Goal: Use online tool/utility: Utilize a website feature to perform a specific function

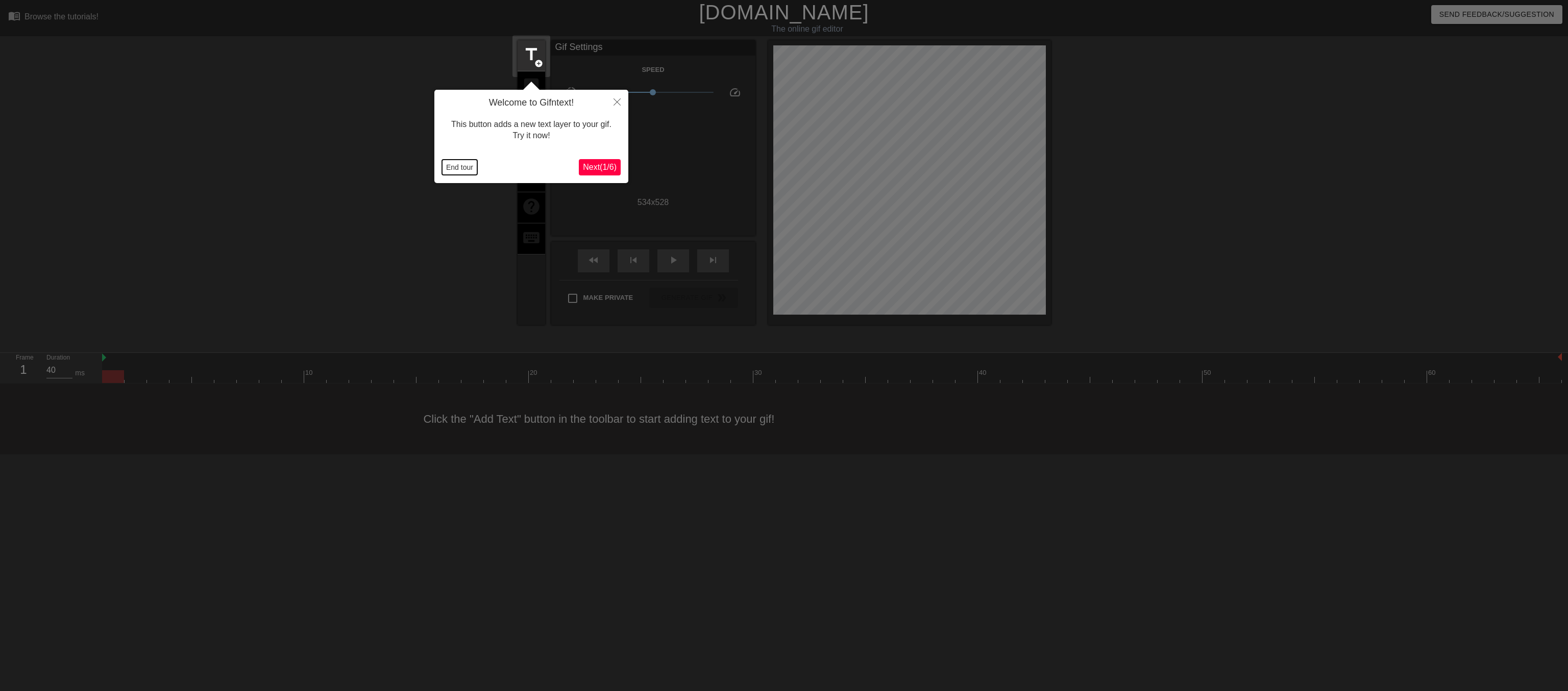
click at [449, 164] on button "End tour" at bounding box center [460, 167] width 35 height 15
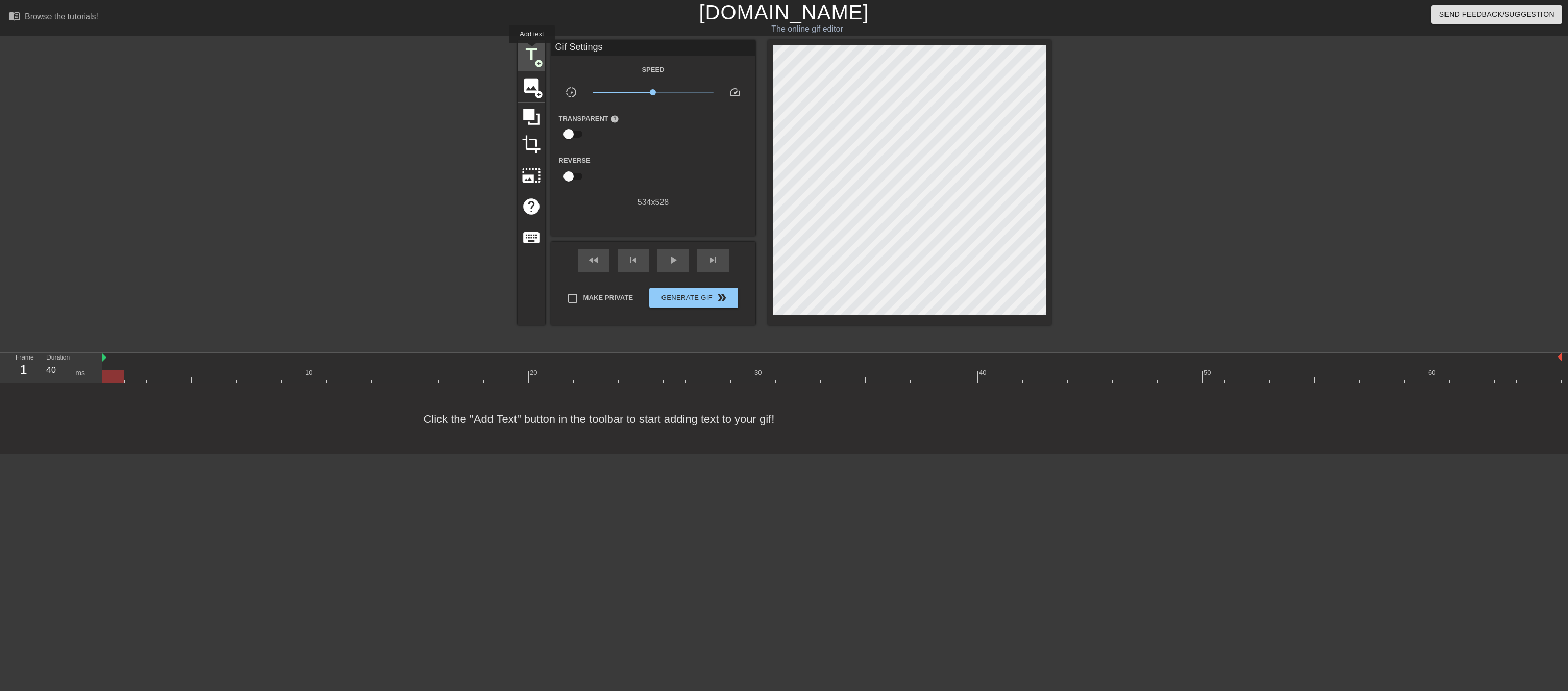
click at [532, 50] on span "title" at bounding box center [531, 55] width 19 height 19
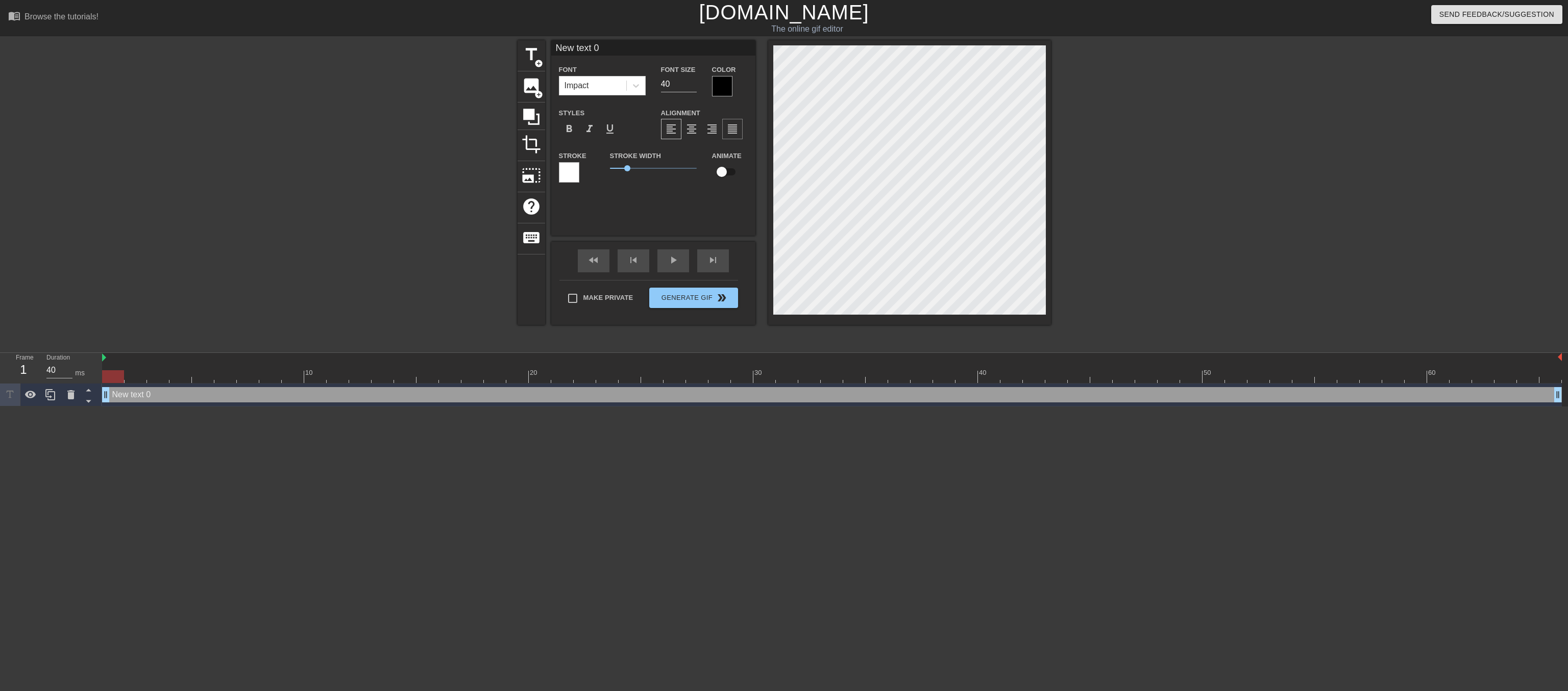
scroll to position [0, 1]
type input "."
type textarea "."
type input ".."
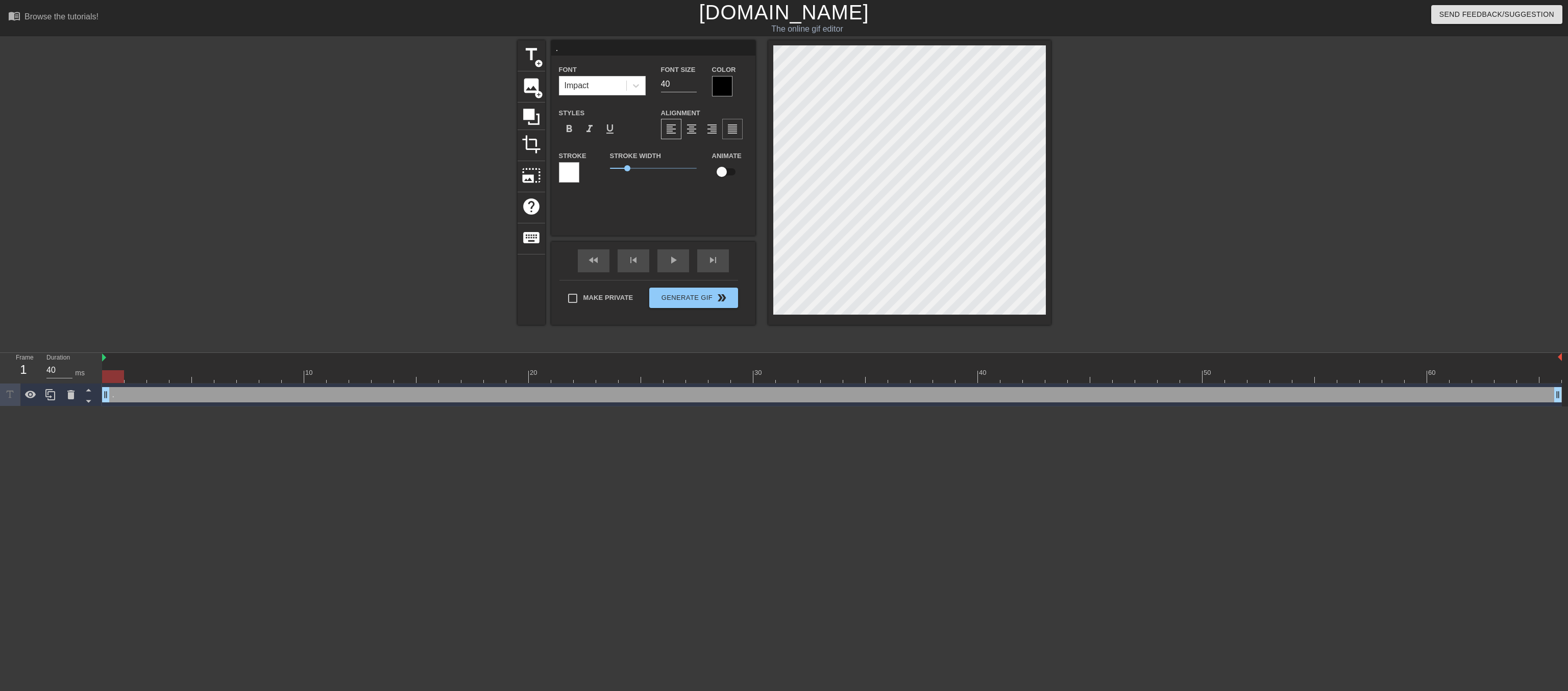
type textarea ".."
type input "..."
type textarea "..."
type input "...h"
type textarea "...h"
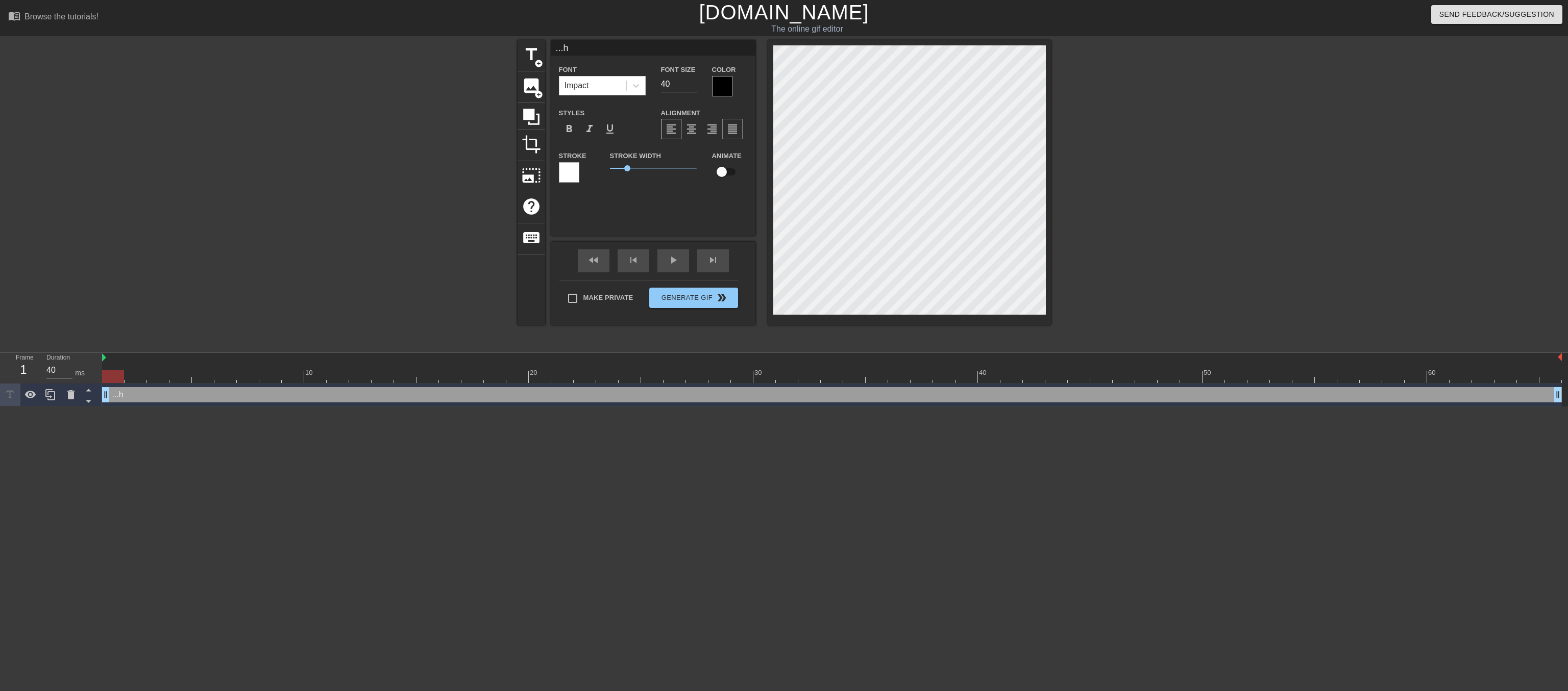
type input "...hu"
type textarea "...hu"
type input "...huh"
type textarea "...huh"
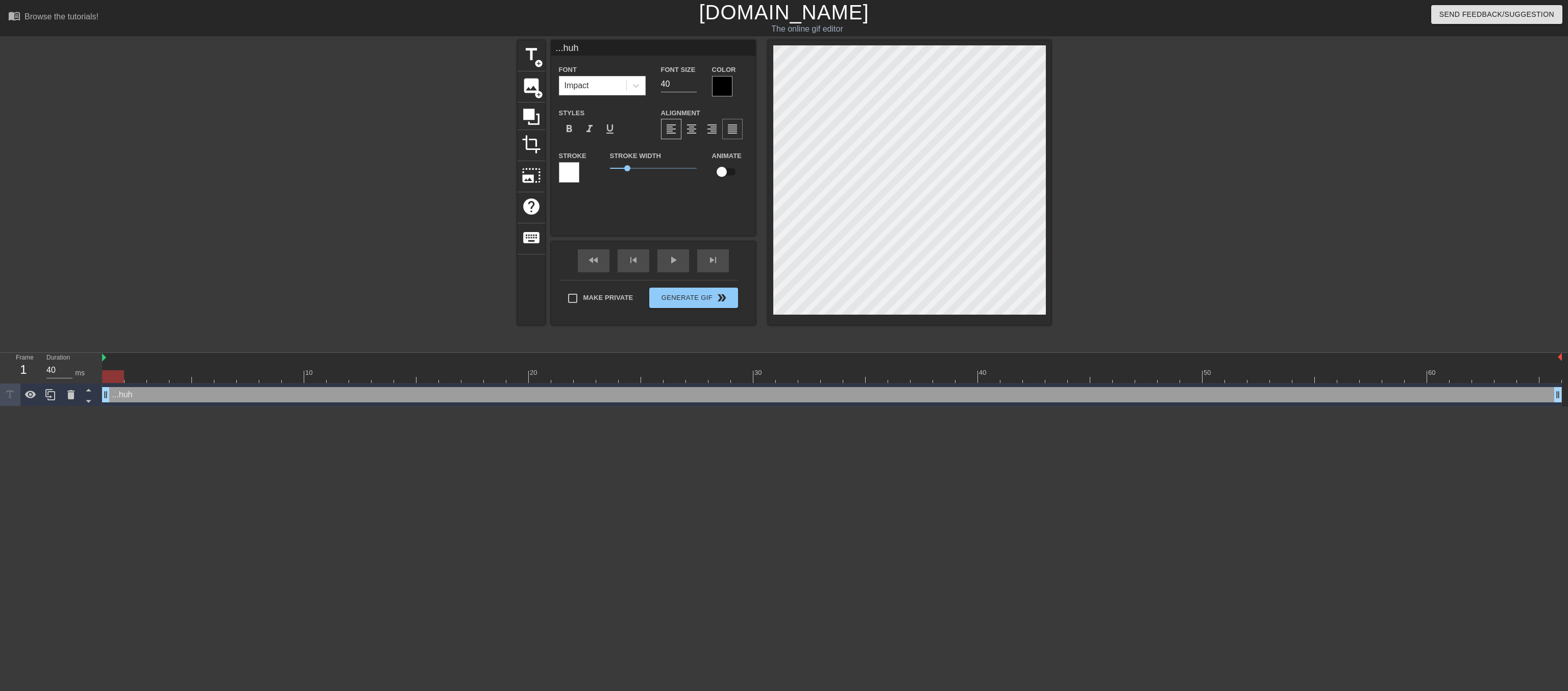
type input "...huh?"
type textarea "...huh?"
click at [690, 85] on input "62" at bounding box center [679, 84] width 36 height 16
click at [690, 85] on input "63" at bounding box center [679, 84] width 36 height 16
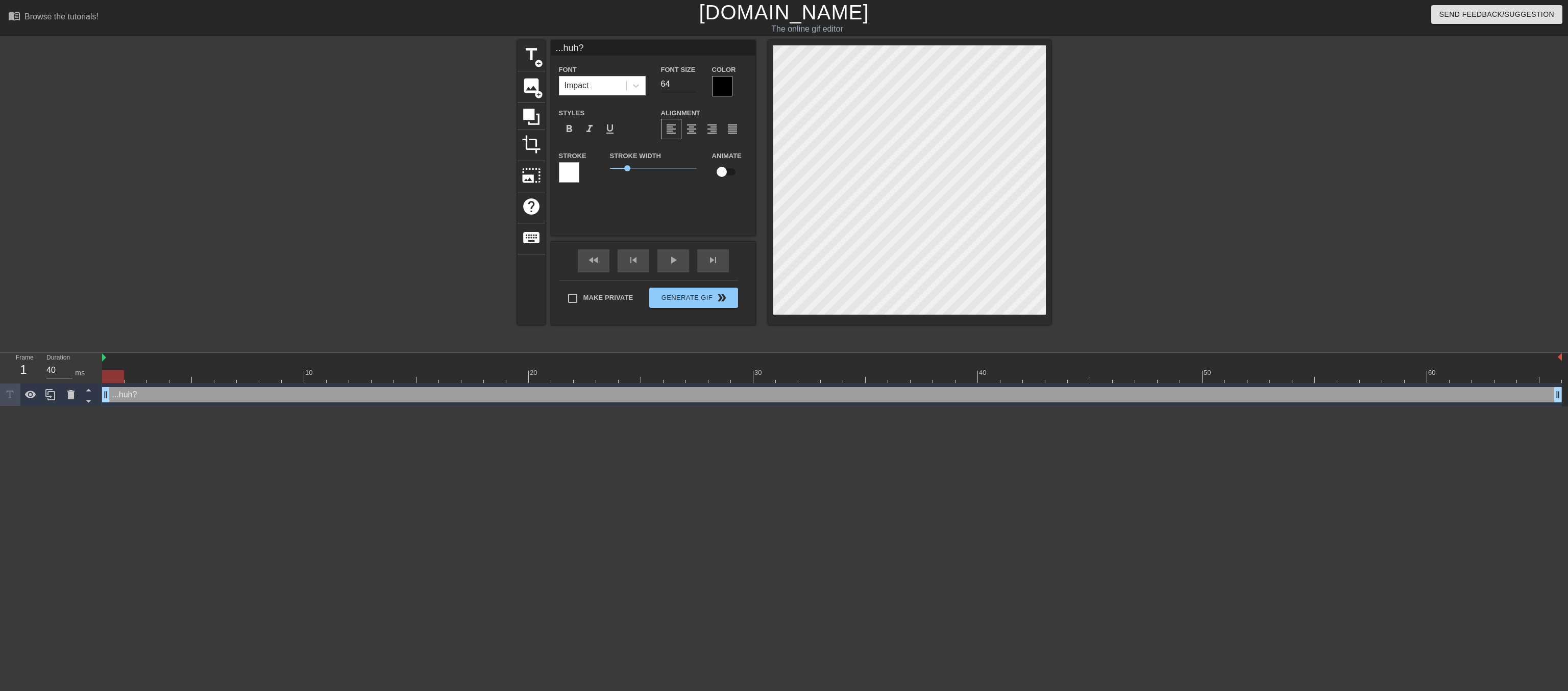
click at [690, 85] on input "64" at bounding box center [679, 84] width 36 height 16
type input "65"
click at [690, 85] on input "65" at bounding box center [679, 84] width 36 height 16
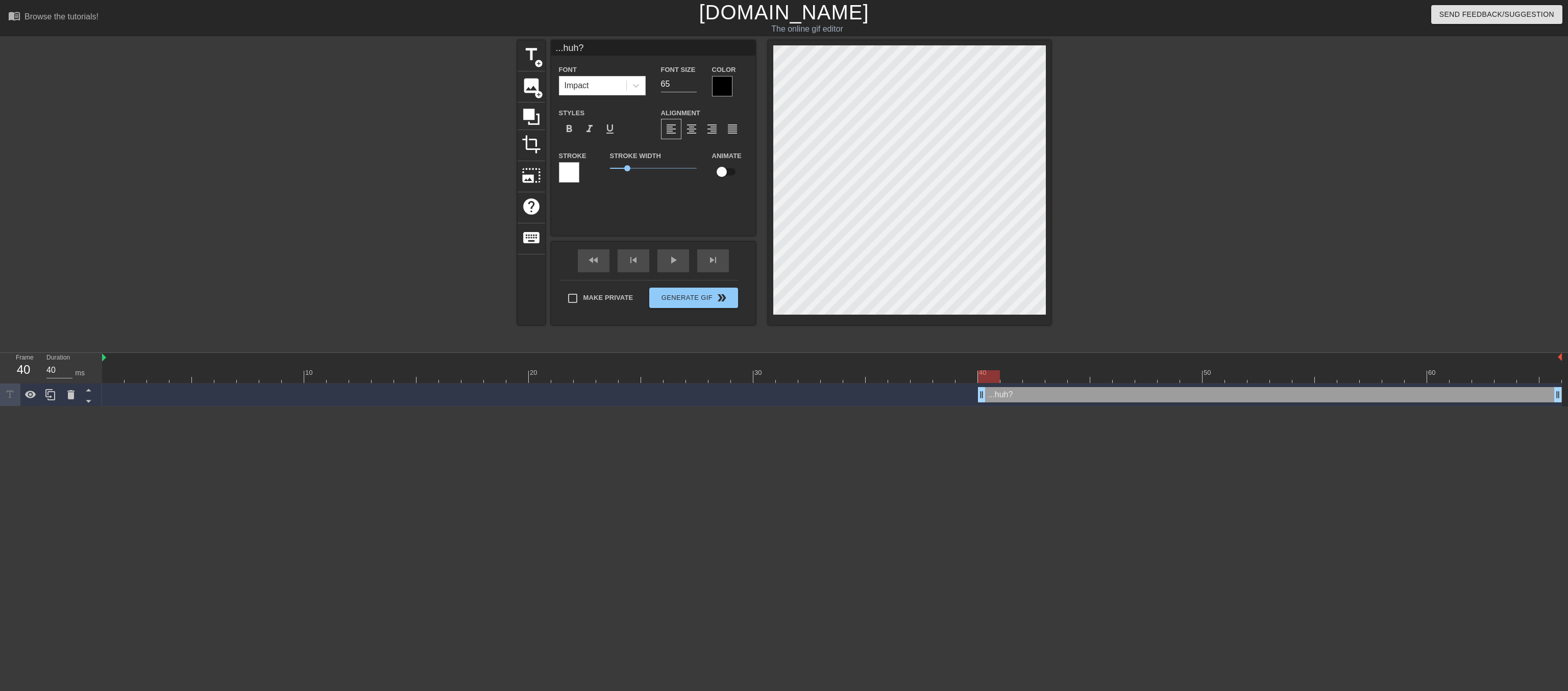
drag, startPoint x: 104, startPoint y: 397, endPoint x: 976, endPoint y: 389, distance: 872.0
click at [971, 391] on div "...huh? drag_handle drag_handle" at bounding box center [832, 395] width 1460 height 15
click at [664, 262] on div "play_arrow" at bounding box center [673, 261] width 31 height 23
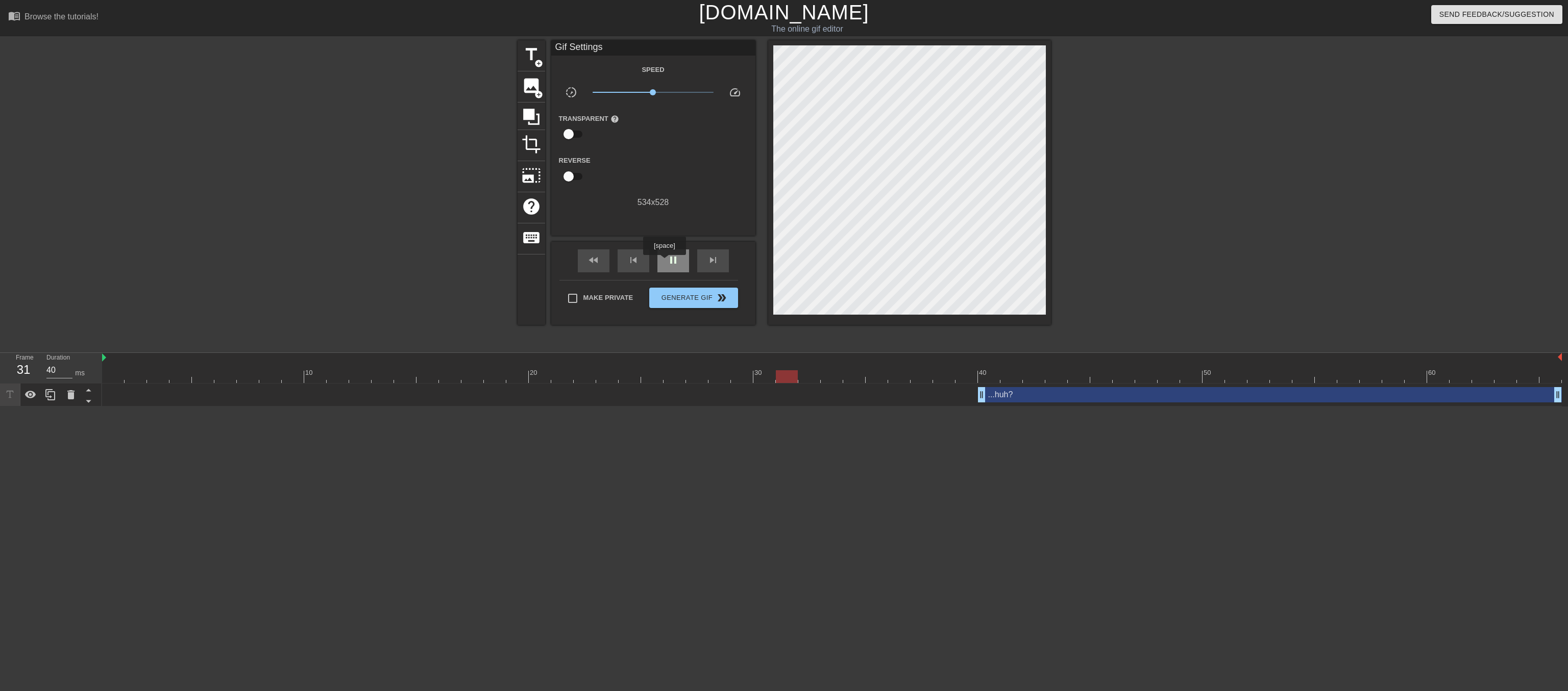
click at [664, 262] on div "pause" at bounding box center [673, 261] width 31 height 23
click at [703, 302] on span "Generate Gif double_arrow" at bounding box center [694, 298] width 80 height 13
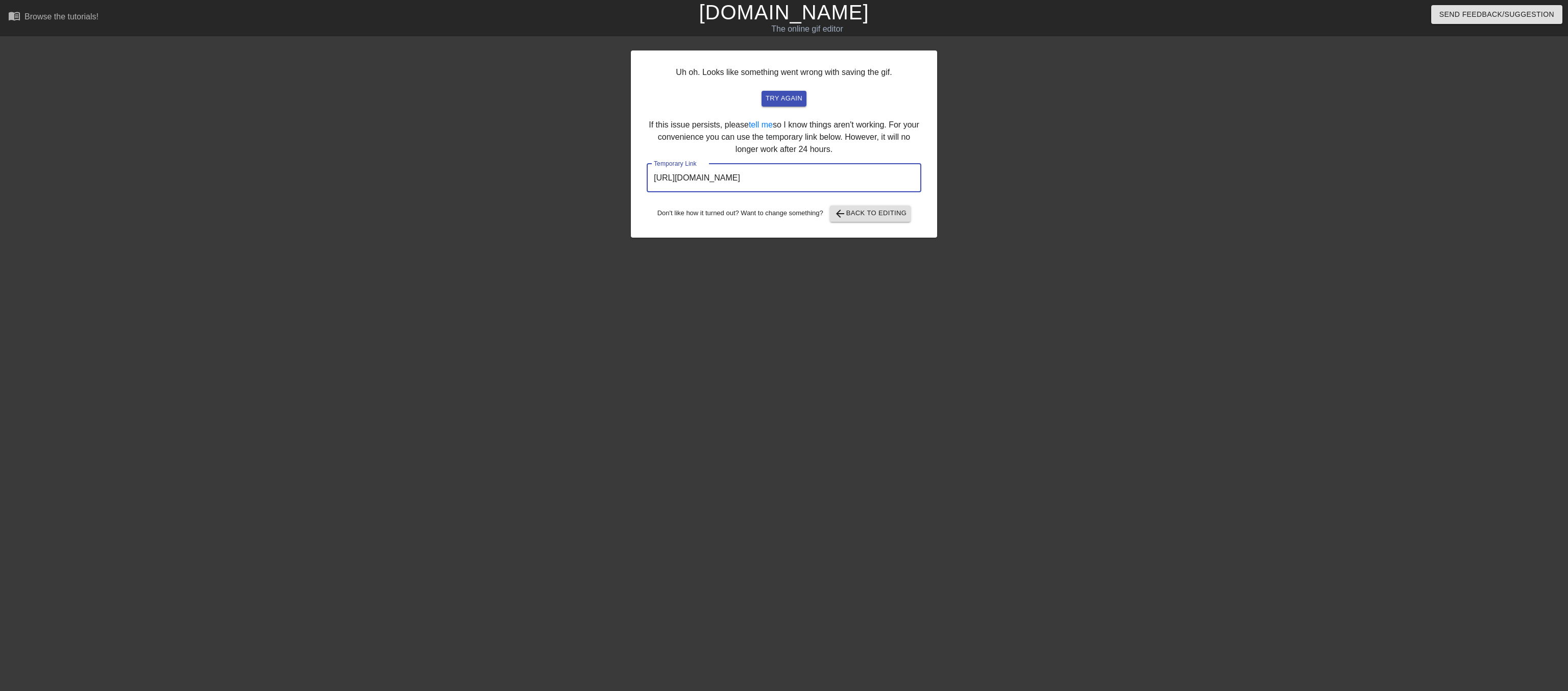
click at [887, 192] on input "https://www.gifntext.com/temp_generations/1Zvt4LVi.gif" at bounding box center [784, 178] width 274 height 29
drag, startPoint x: 908, startPoint y: 198, endPoint x: 632, endPoint y: 190, distance: 276.1
click at [647, 190] on input "https://www.gifntext.com/temp_generations/1Zvt4LVi.gif" at bounding box center [784, 178] width 274 height 29
click at [860, 220] on span "arrow_back Back to Editing" at bounding box center [870, 214] width 73 height 13
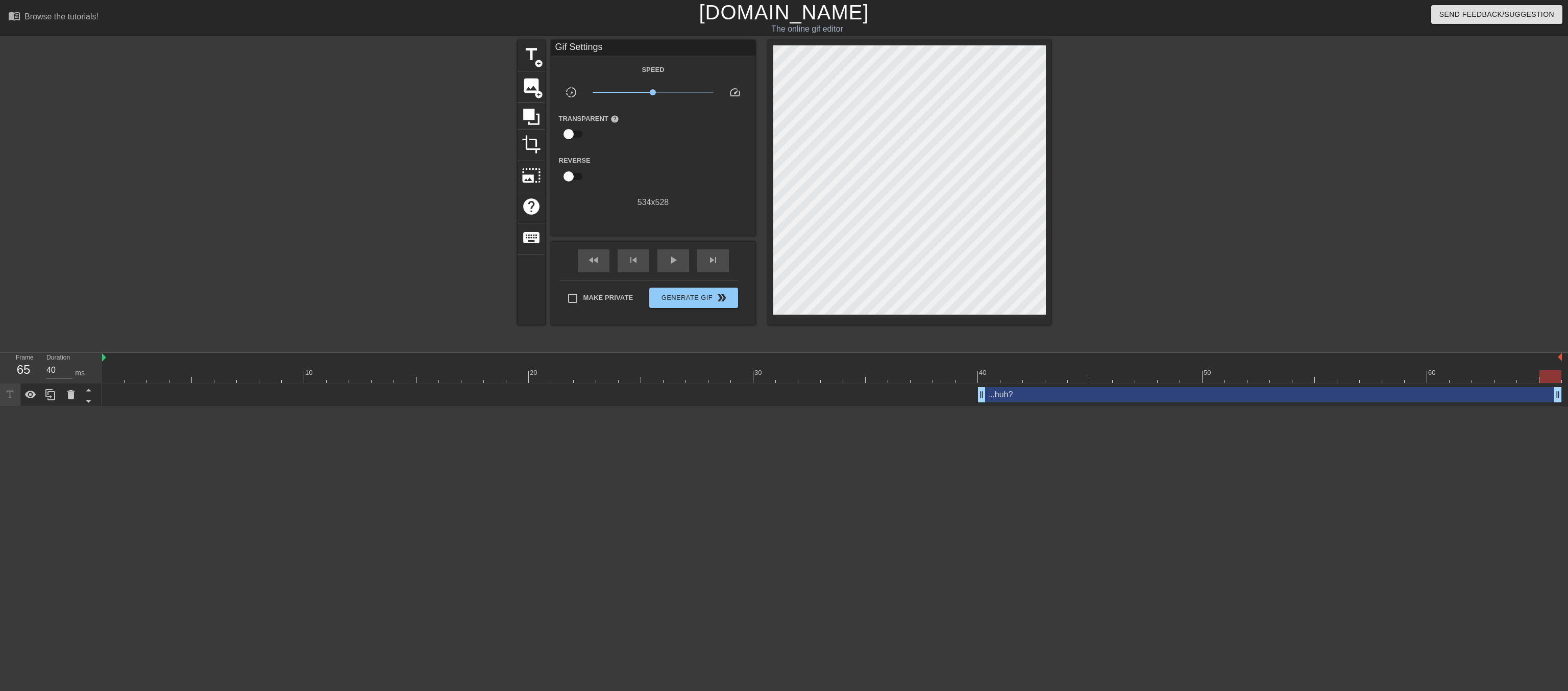
click at [785, 19] on link "[DOMAIN_NAME]" at bounding box center [784, 13] width 170 height 23
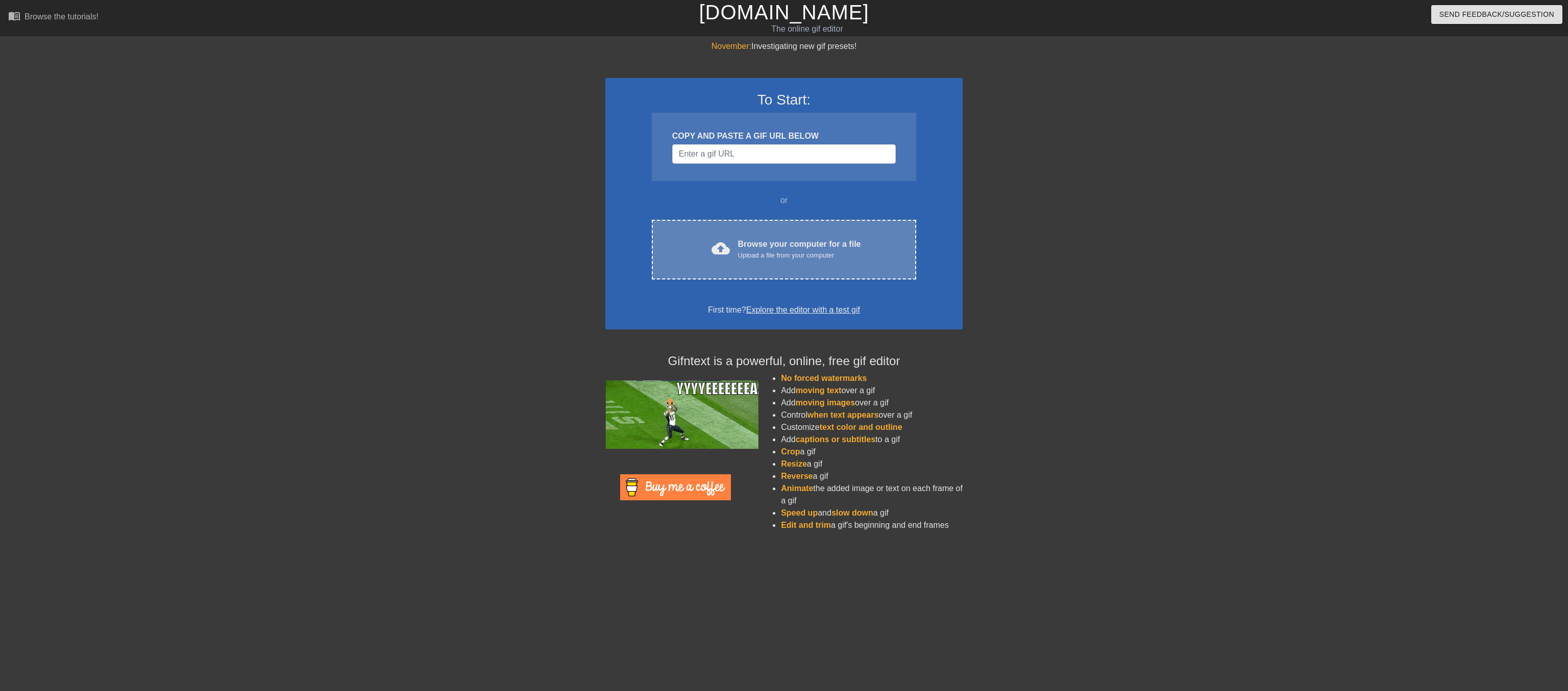
click at [772, 260] on div "Browse your computer for a file Upload a file from your computer" at bounding box center [799, 250] width 123 height 23
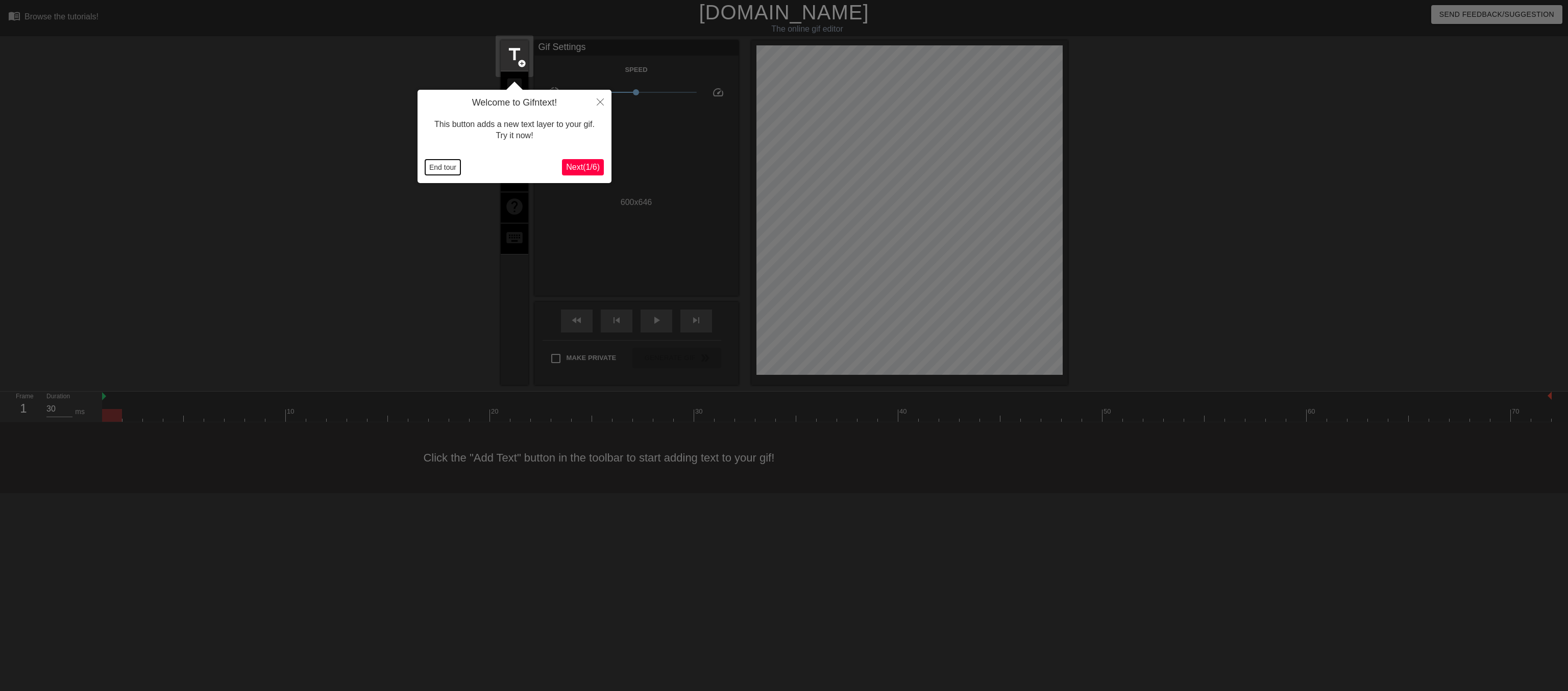
click at [445, 168] on button "End tour" at bounding box center [443, 167] width 35 height 15
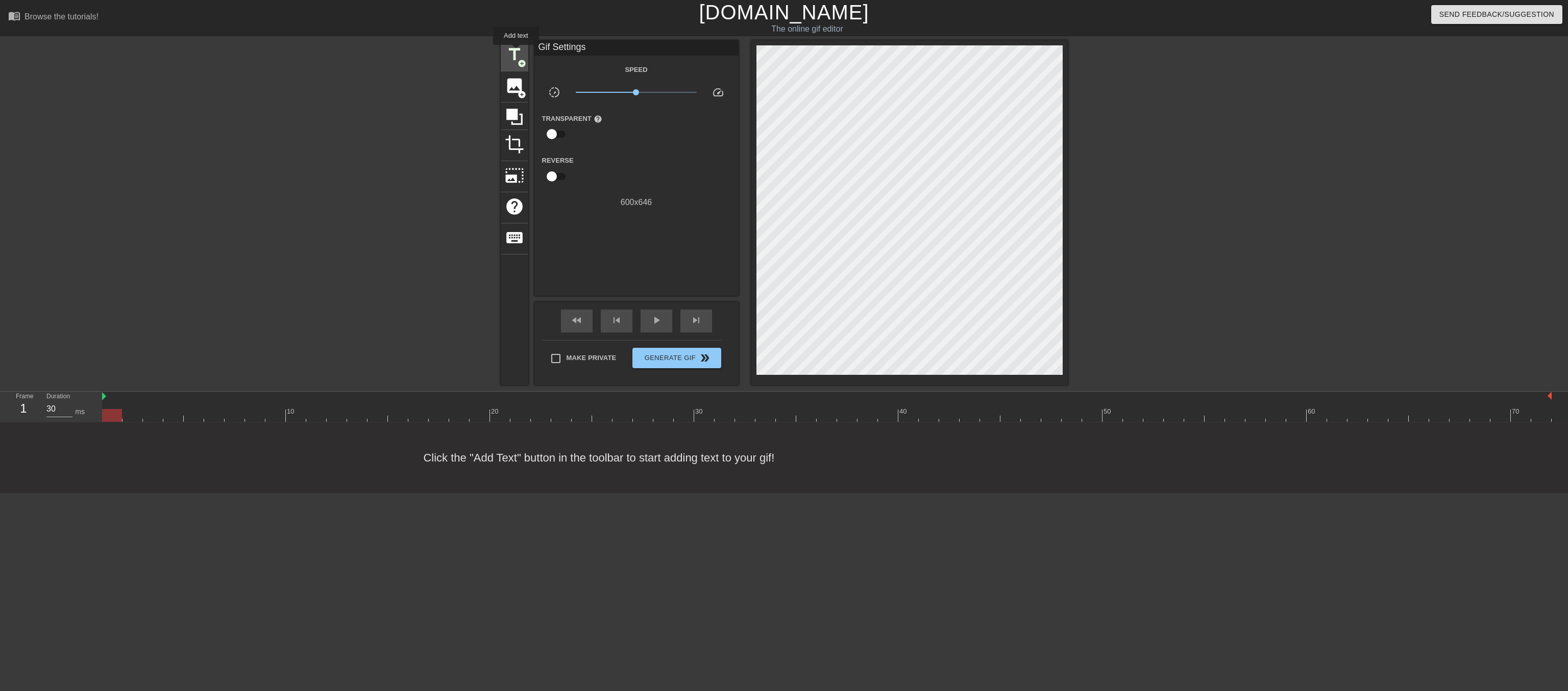
click at [516, 52] on span "title" at bounding box center [514, 55] width 19 height 19
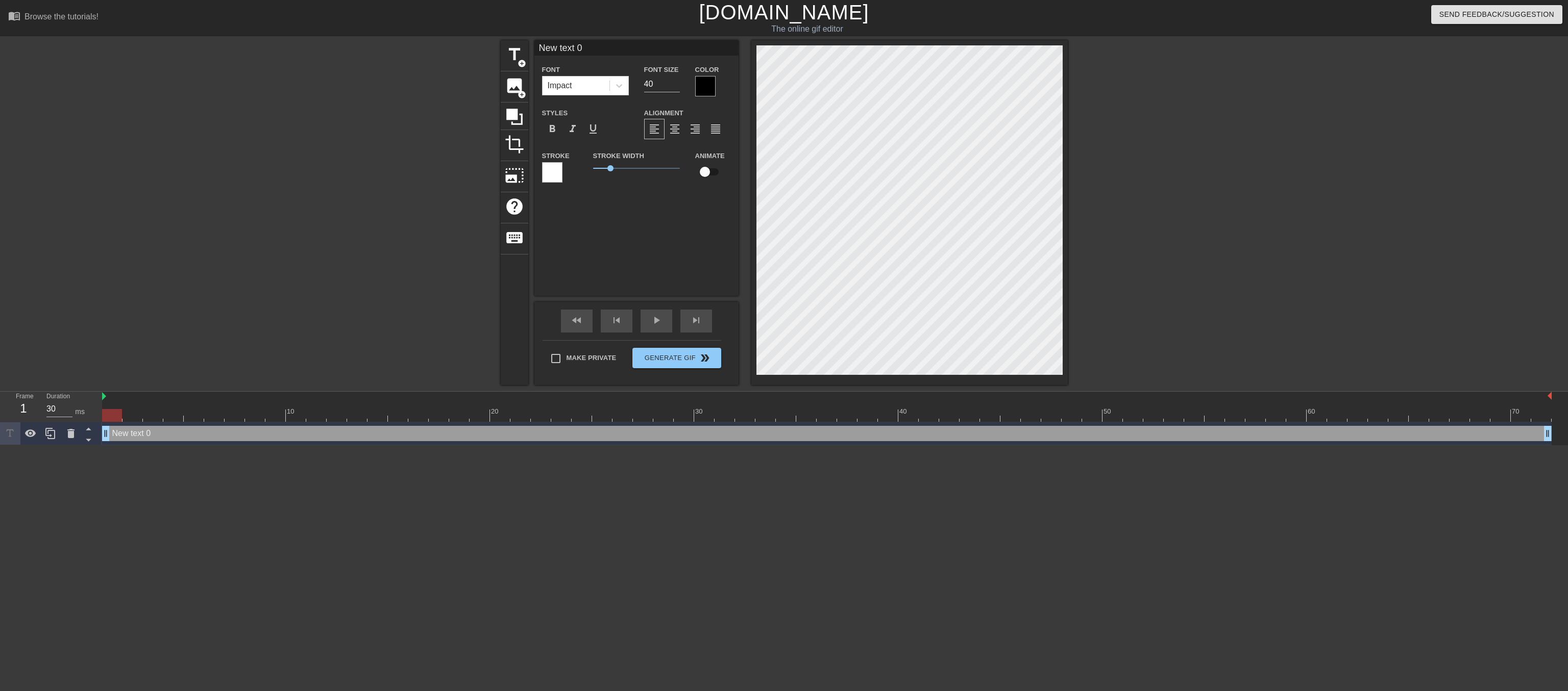
scroll to position [0, 1]
type input "Y"
type textarea "Y"
type input "Yo"
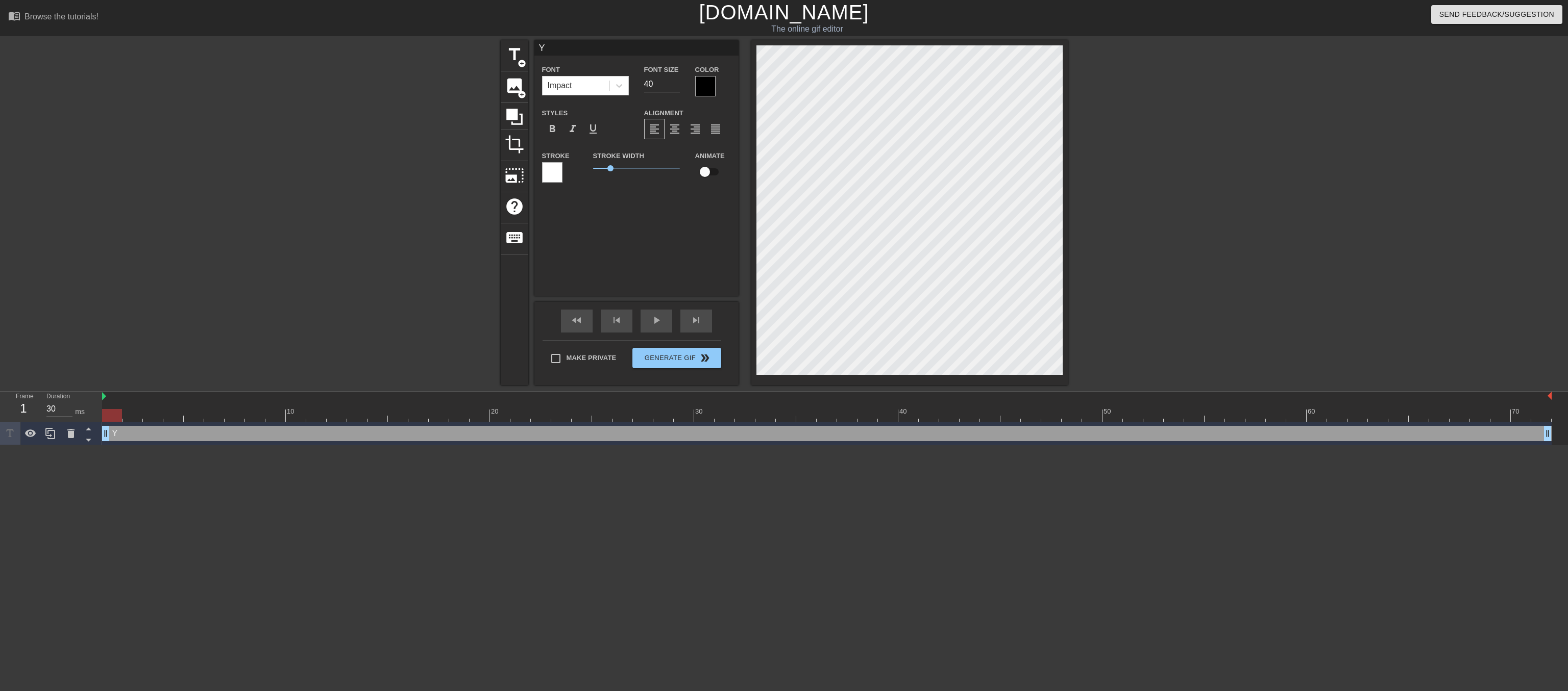
type textarea "Yo"
type input "You"
type textarea "You"
type input "You'"
type textarea "You'"
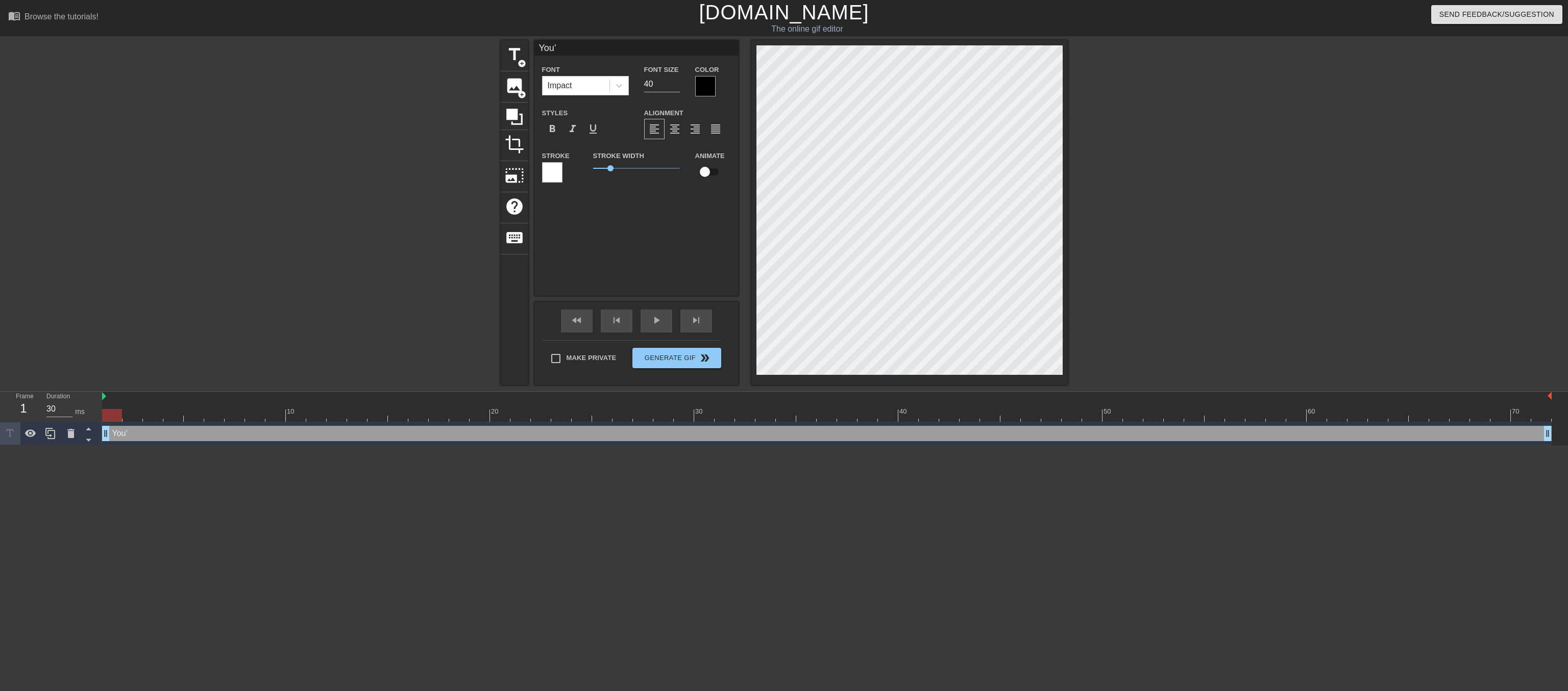
type input "You'r"
type textarea "You'r"
type input "You're"
type textarea "You're"
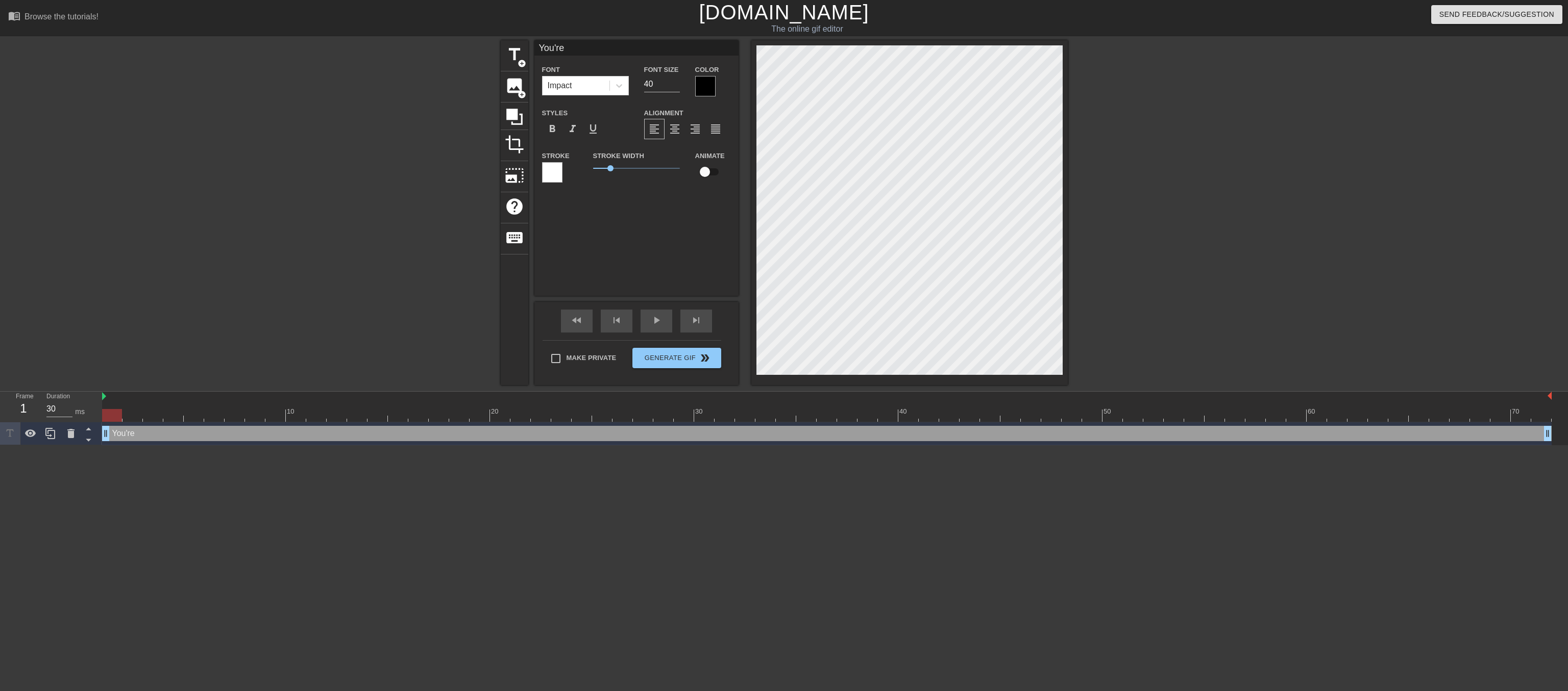
type input "You're"
type textarea "You're"
type input "You're g"
type textarea "You're g"
type input "You're go"
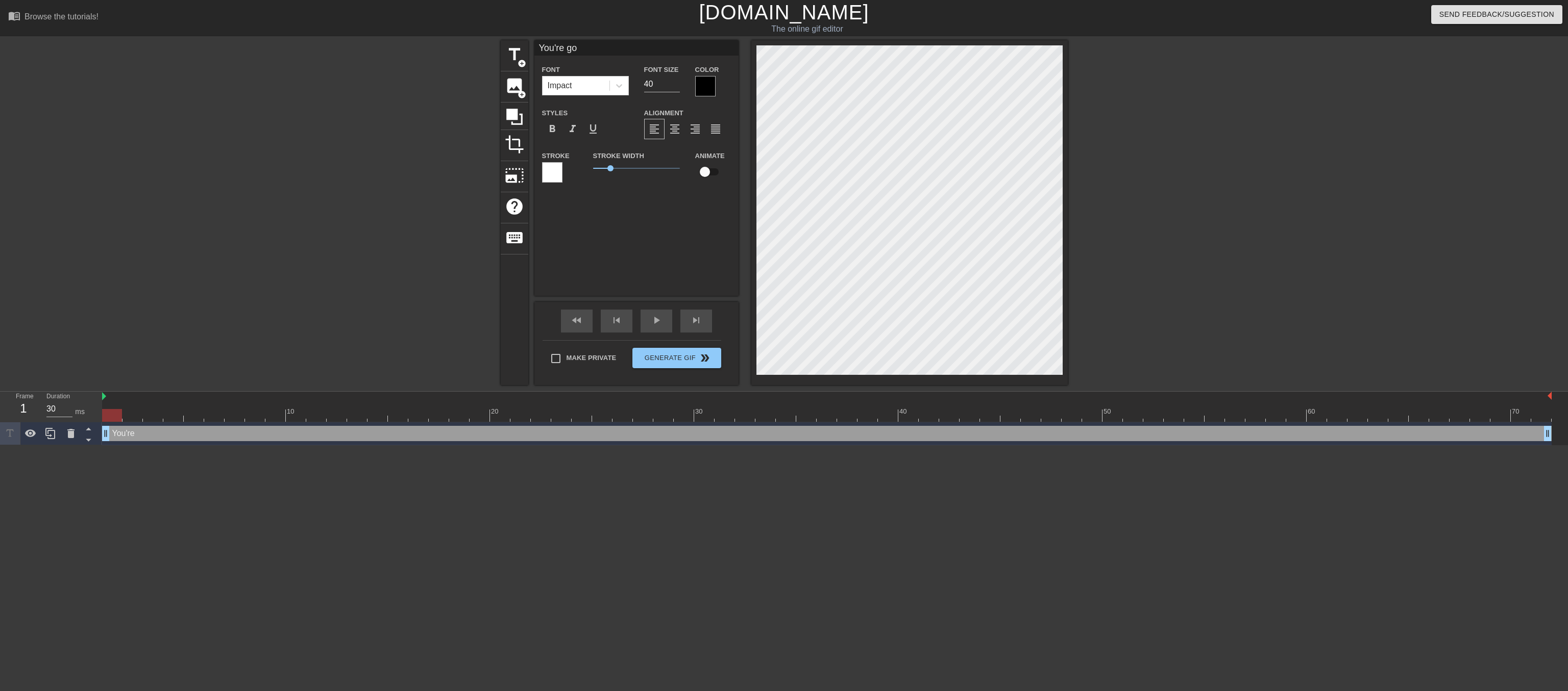
type textarea "You're go"
type input "You're gon"
type textarea "You're gon"
type input "You're gonn"
type textarea "You're gonn"
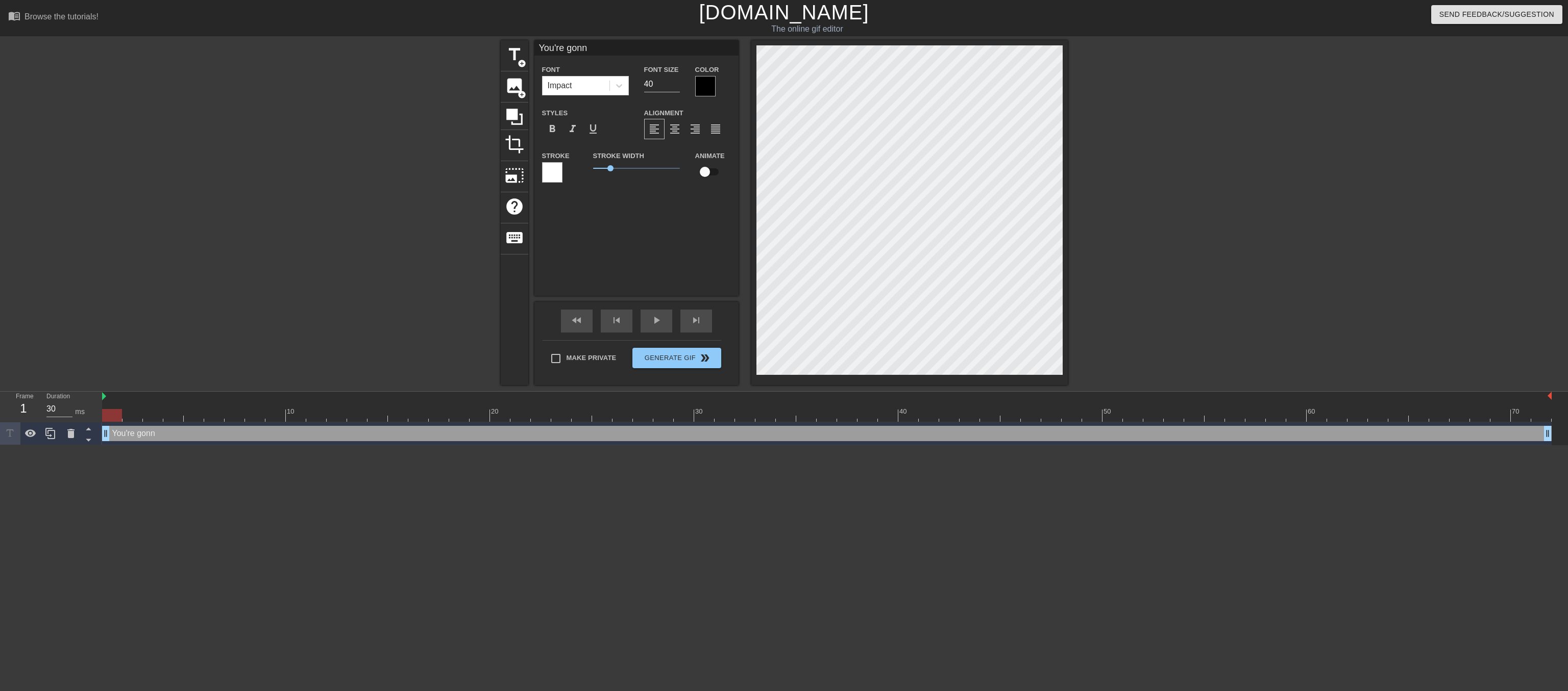
type input "You're gonna"
type textarea "You're gonna"
type input "You're gonna"
type textarea "You're gonna"
type input "You're gonna k"
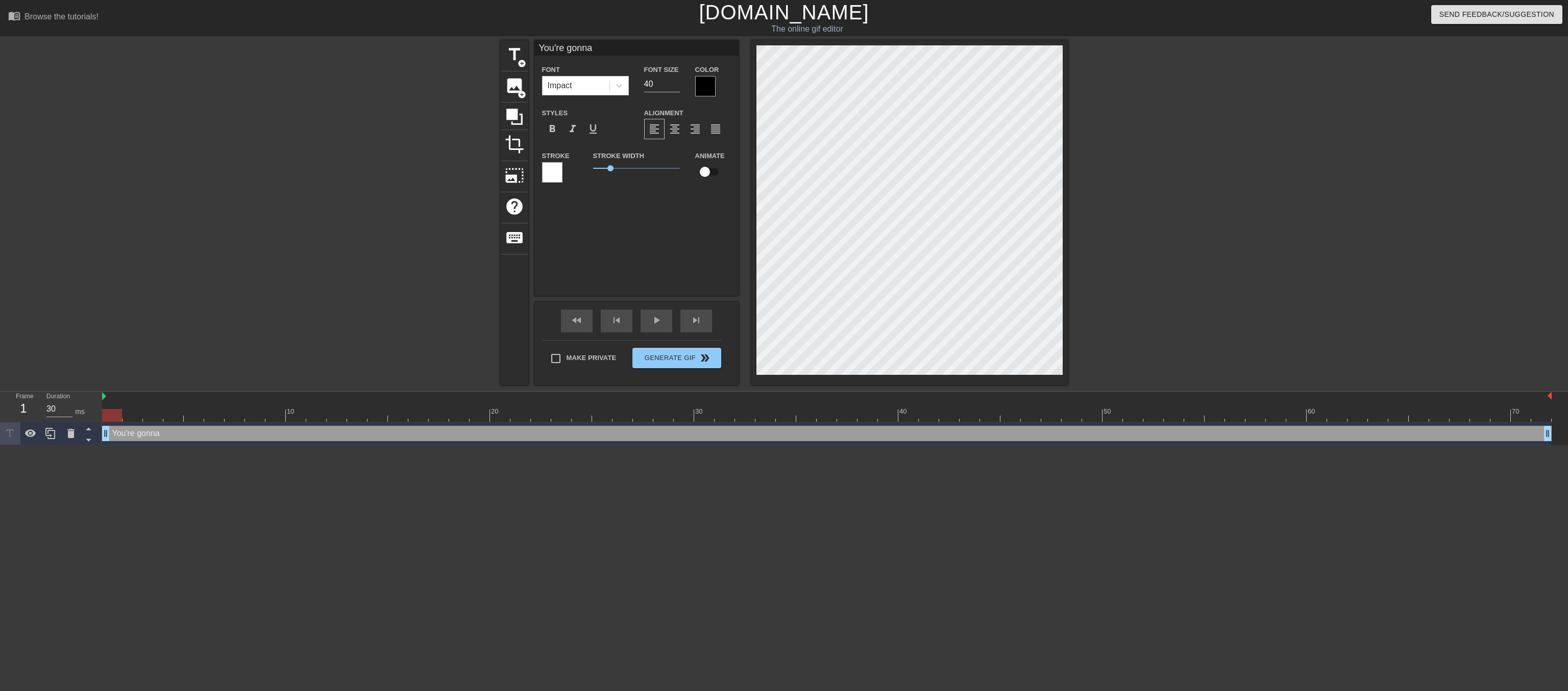
type textarea "You're gonna k"
type input "You're gonna ke"
type textarea "You're gonna ke"
type input "You're gonna kee"
type textarea "You're gonna kee"
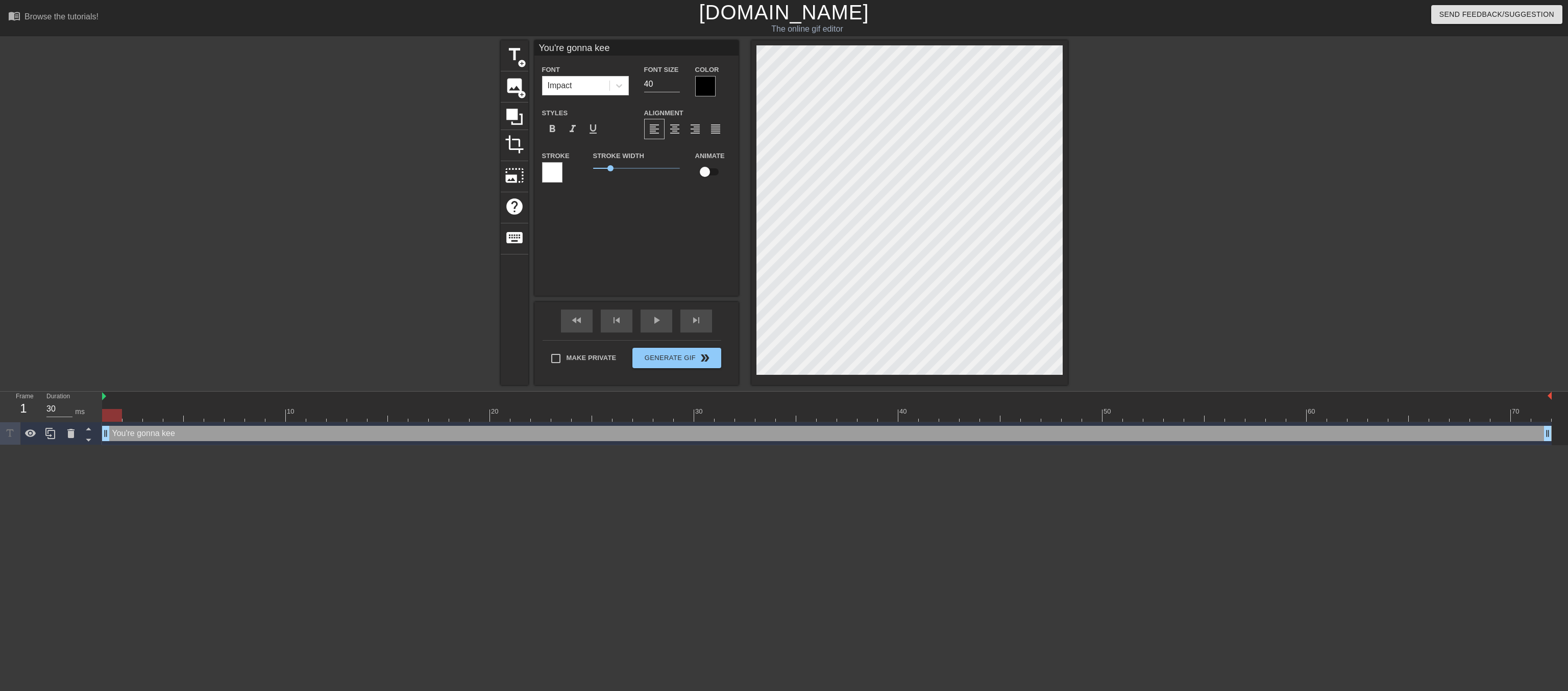
type input "You're gonna keep"
type textarea "You're gonna keep"
type input "You're gonna keep"
type textarea "You're gonna keep"
type input "You're gonna keep t"
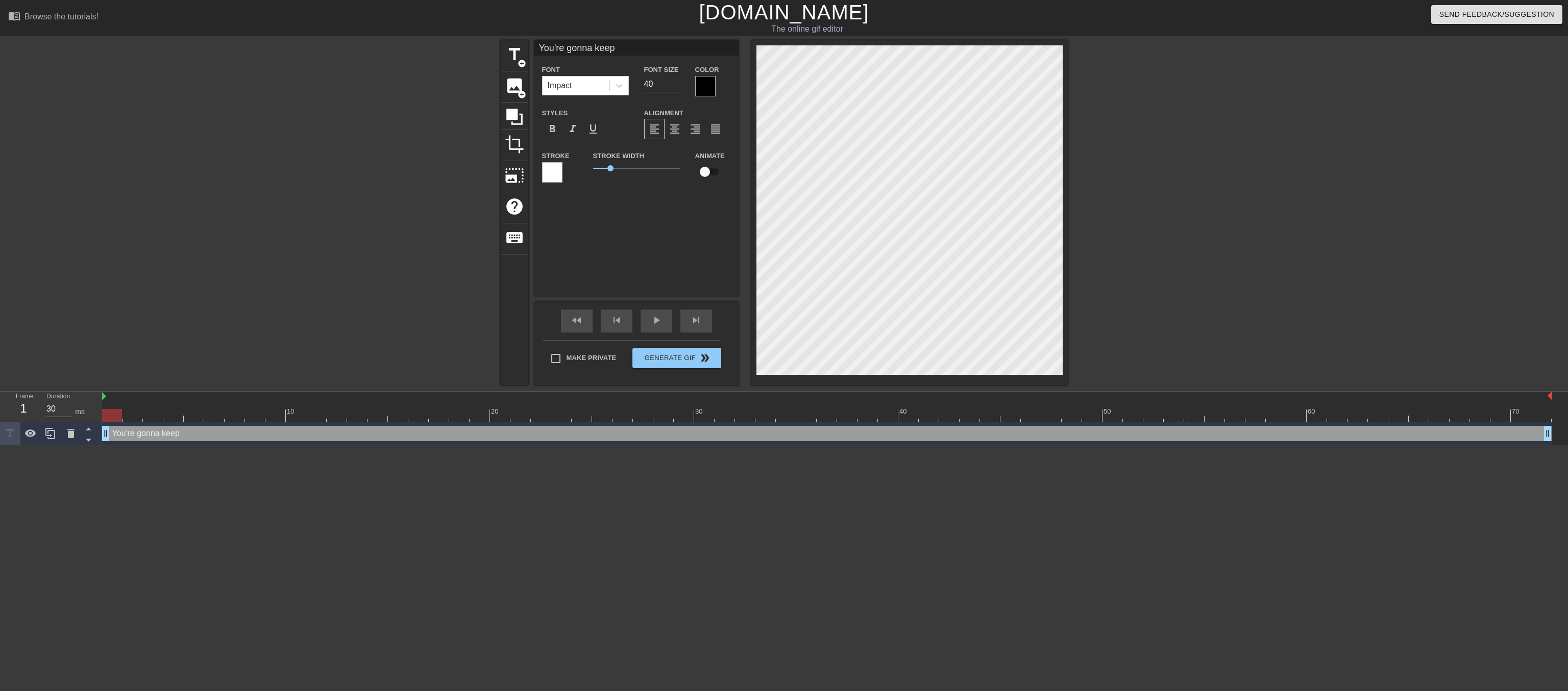
type textarea "You're gonna keep t"
type input "You're gonna keep ta"
type textarea "You're gonna keep ta"
type input "You're gonna keep tal"
type textarea "You're gonna keep tal"
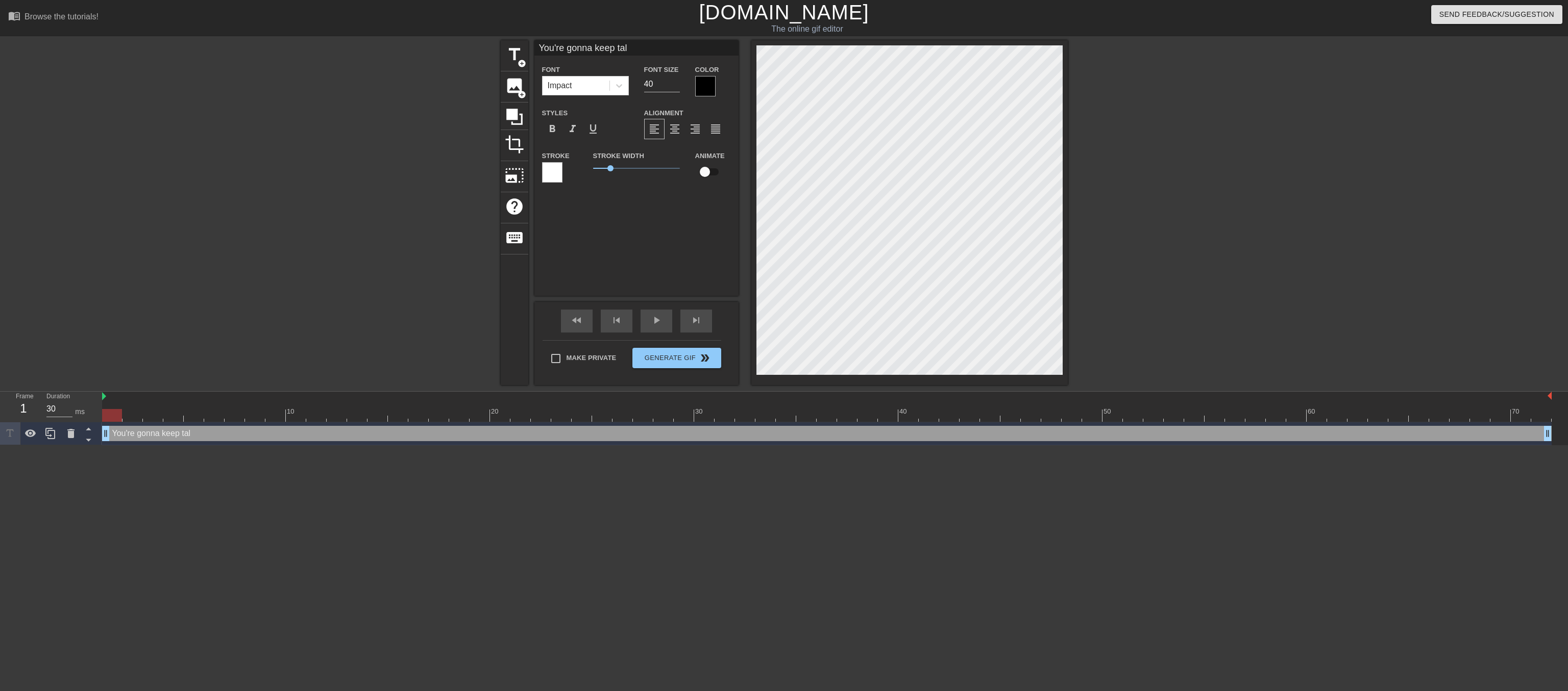
type input "You're gonna keep talk"
type textarea "You're gonna keep talk"
type input "You're gonna keep talki"
type textarea "You're gonna keep talki"
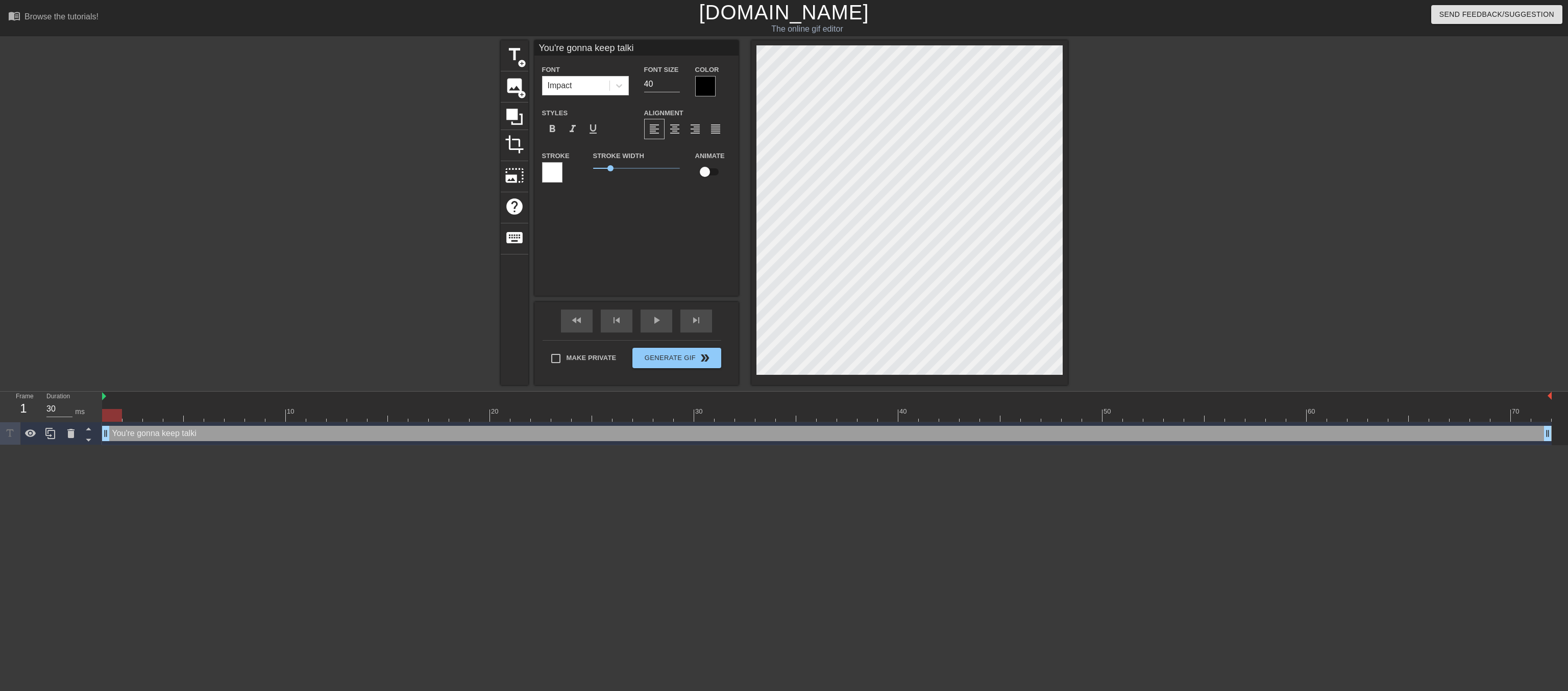
type input "You're gonna keep talkin"
type textarea "You're gonna keep talkin"
type input "You're gonna keep talking"
type textarea "You're gonna keep talking"
type input "You're gonna keep talking"
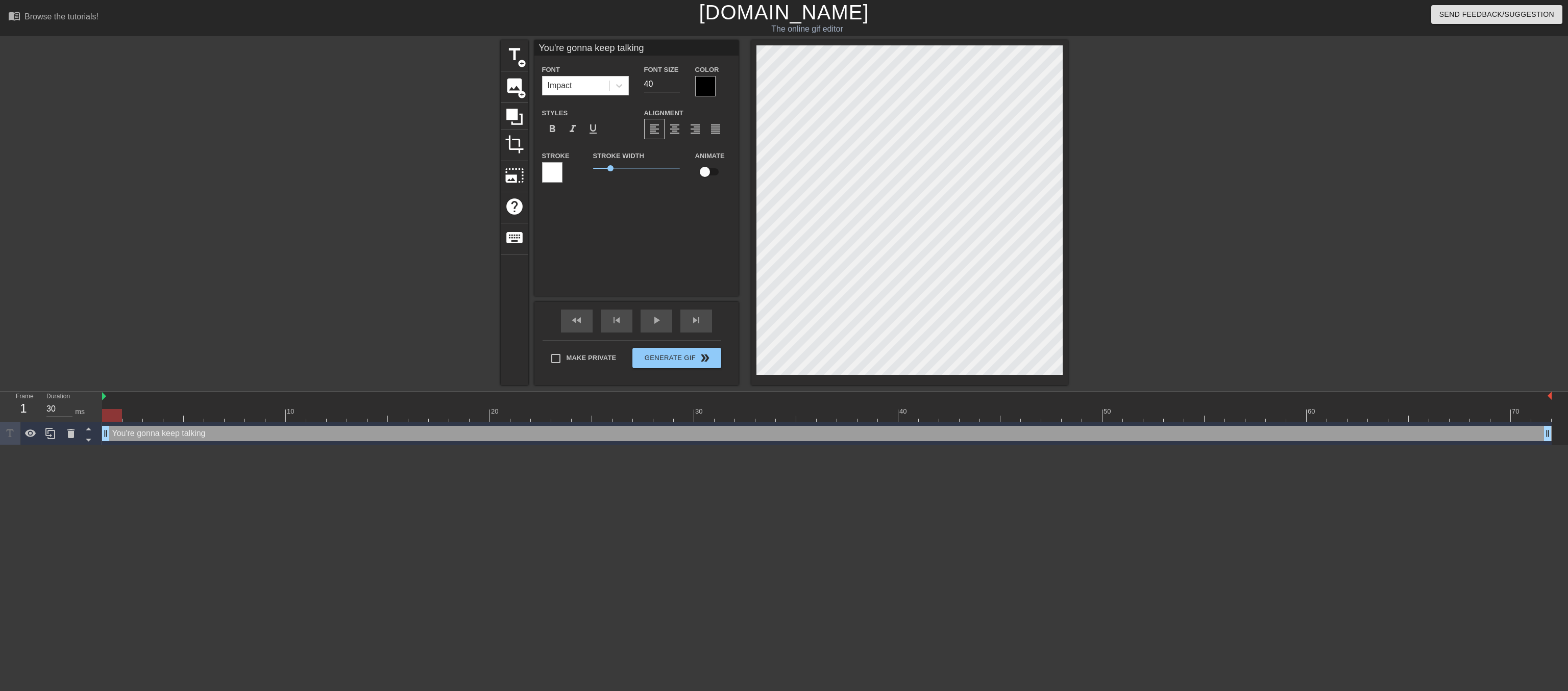
type textarea "You're gonna keep talking"
type input "You're gonna keep talkinga"
type textarea "You're gonna keep talking a"
type input "You're gonna keep talkingai"
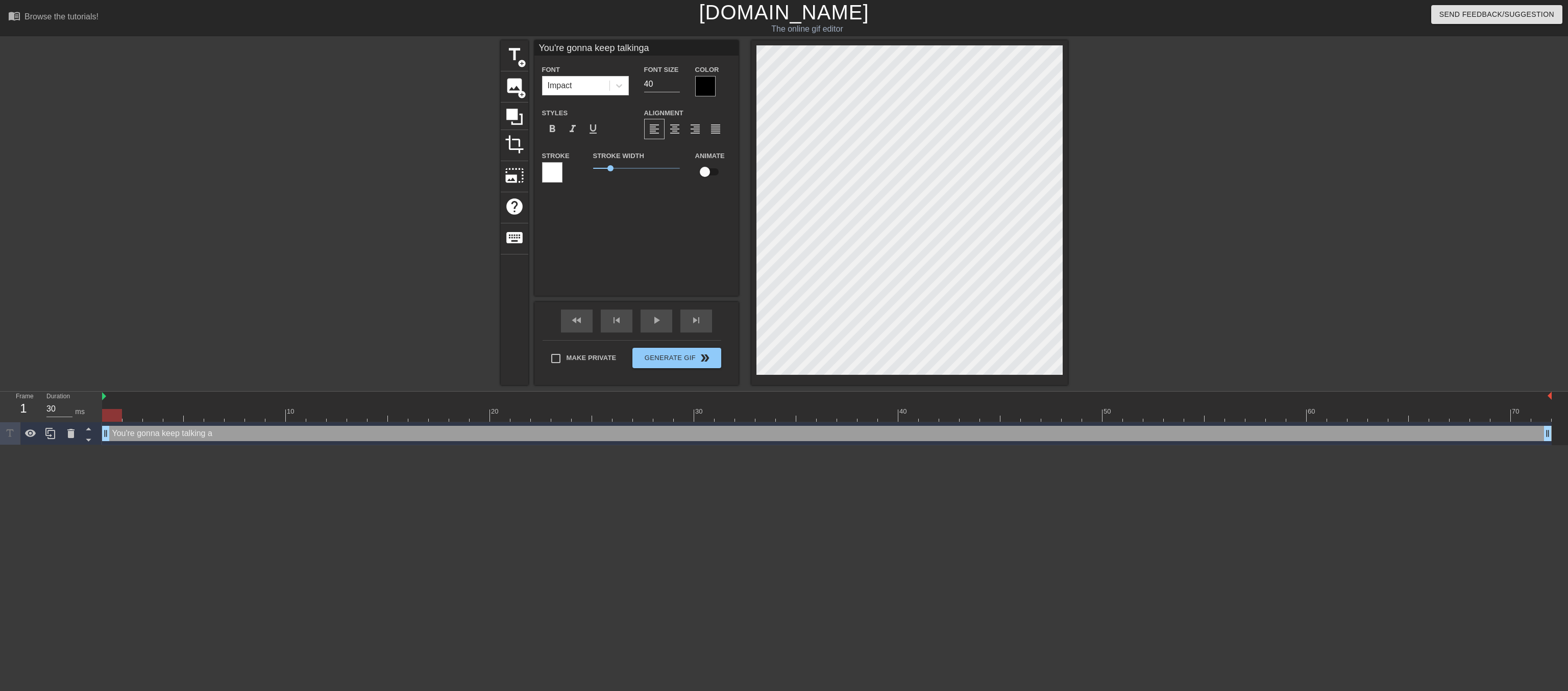
type textarea "You're gonna keep talking ai"
type input "You're gonna keep talkingain"
type textarea "You're gonna keep talking ain"
type input "You're gonna keep talkingain'"
type textarea "You're gonna keep talking ain'"
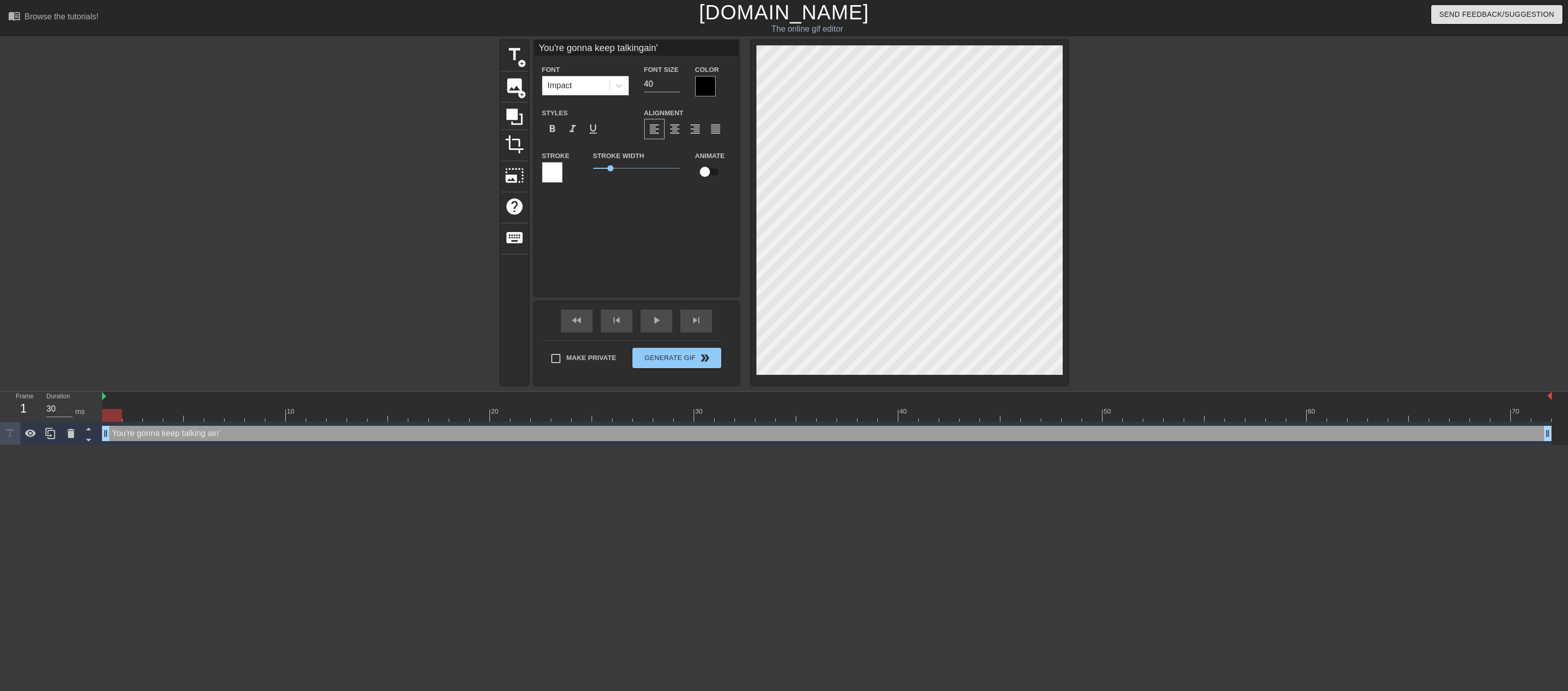
type input "You're gonna keep talkingain't"
type textarea "You're gonna keep talking ain't"
type input "You're gonna keep talkingain't"
type textarea "You're gonna keep talking ain't"
type input "You're gonna keep talkingain't y"
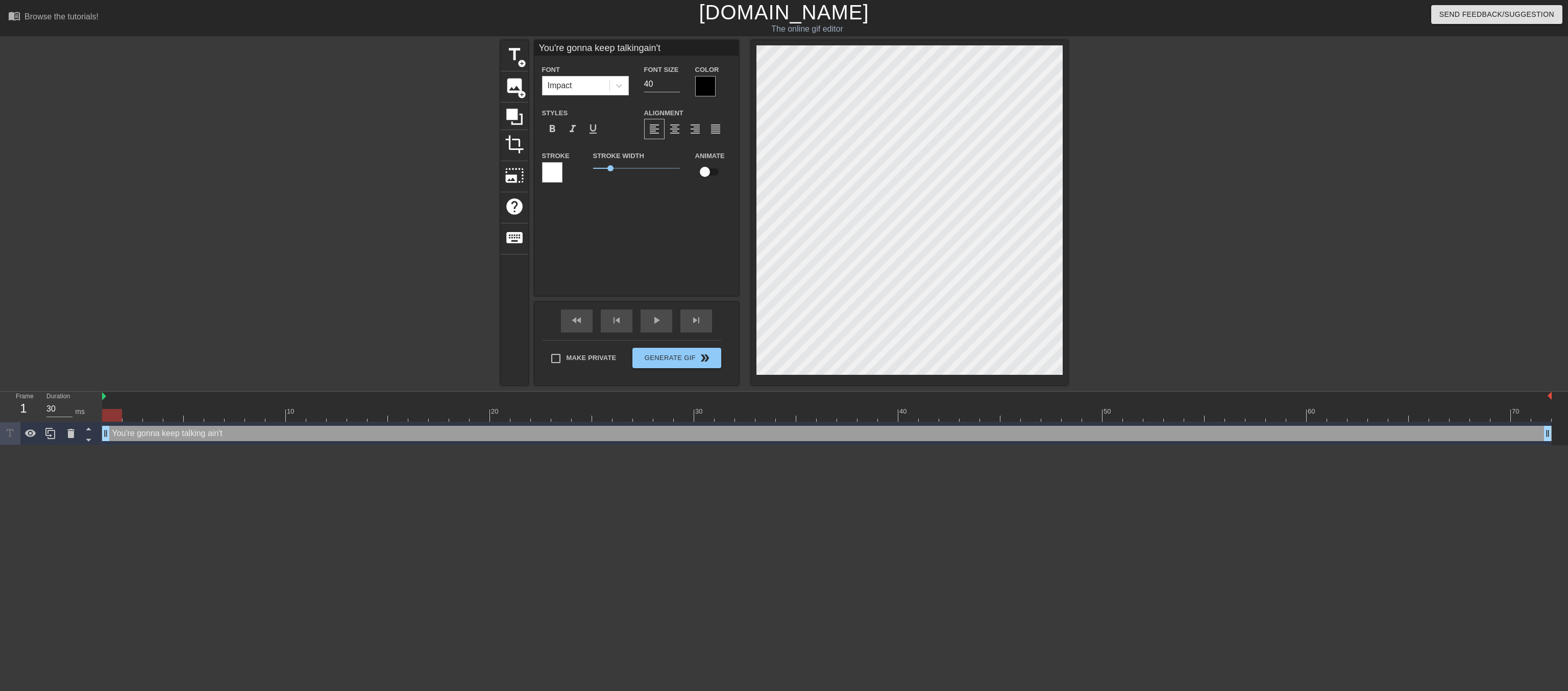
type textarea "You're gonna keep talking ain't y"
type input "You're gonna keep talkingain't ya"
type textarea "You're gonna keep talking ain't ya"
type input "You're gonna keep talkingain't ya?"
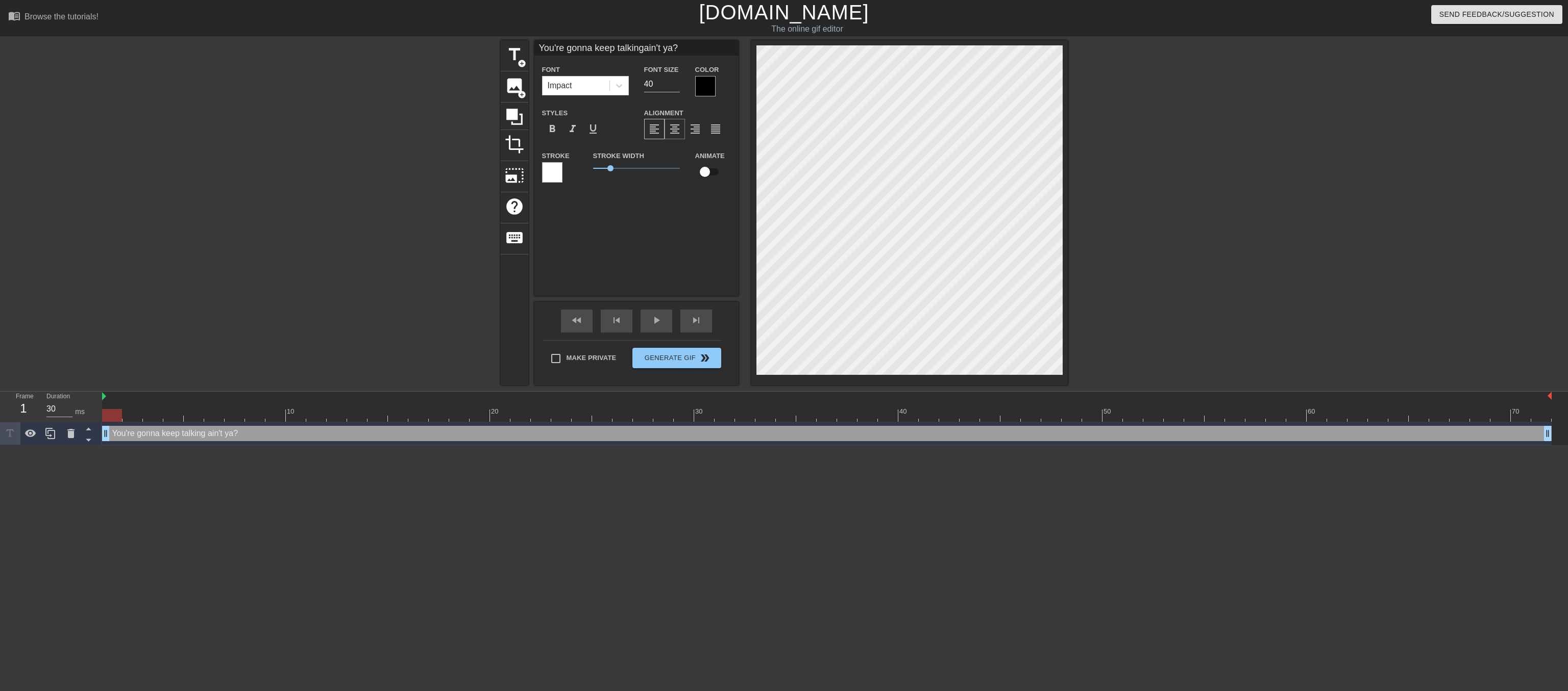
type textarea "You're gonna keep talking ain't ya?"
click at [675, 135] on span "format_align_center" at bounding box center [675, 129] width 13 height 13
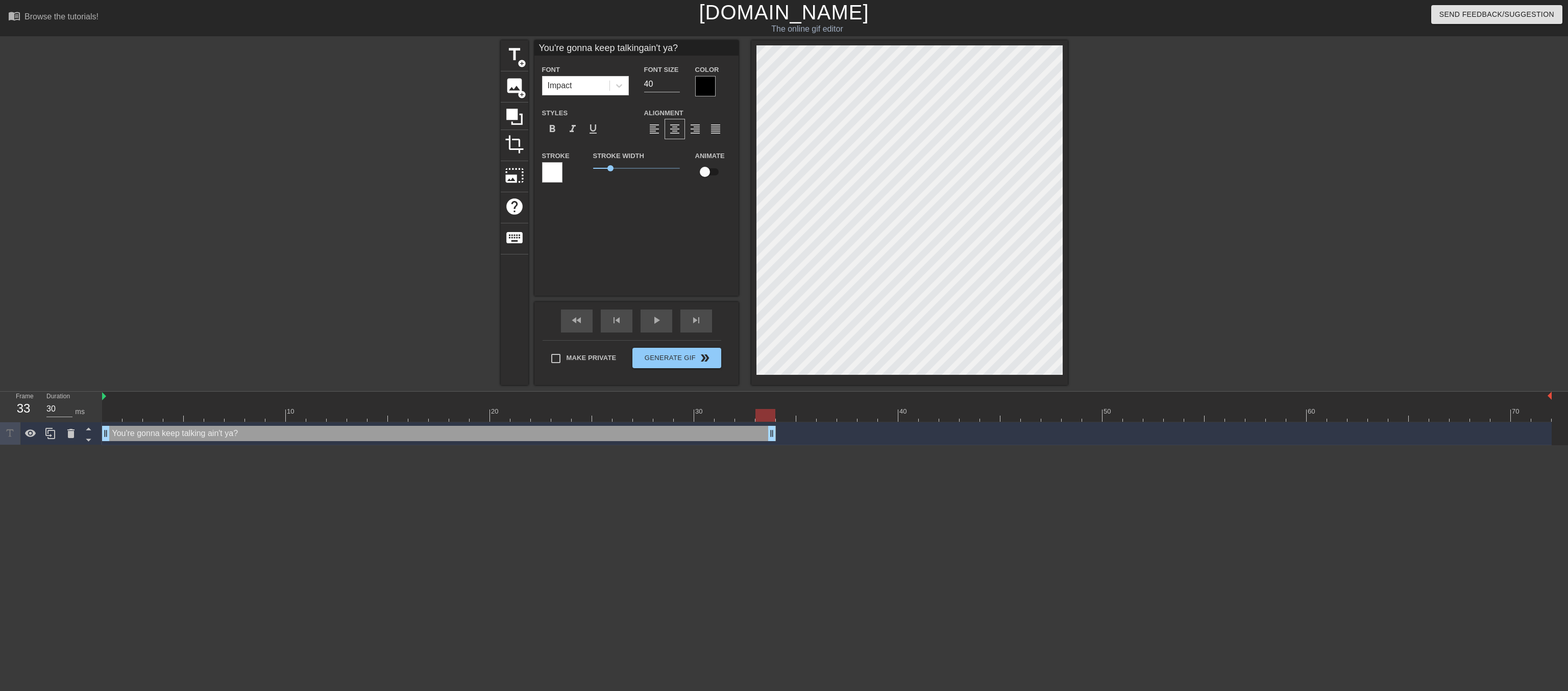
drag, startPoint x: 1547, startPoint y: 434, endPoint x: 774, endPoint y: 441, distance: 773.0
click at [774, 441] on div "You're gonna keep talking ain't ya? drag_handle drag_handle" at bounding box center [439, 434] width 674 height 15
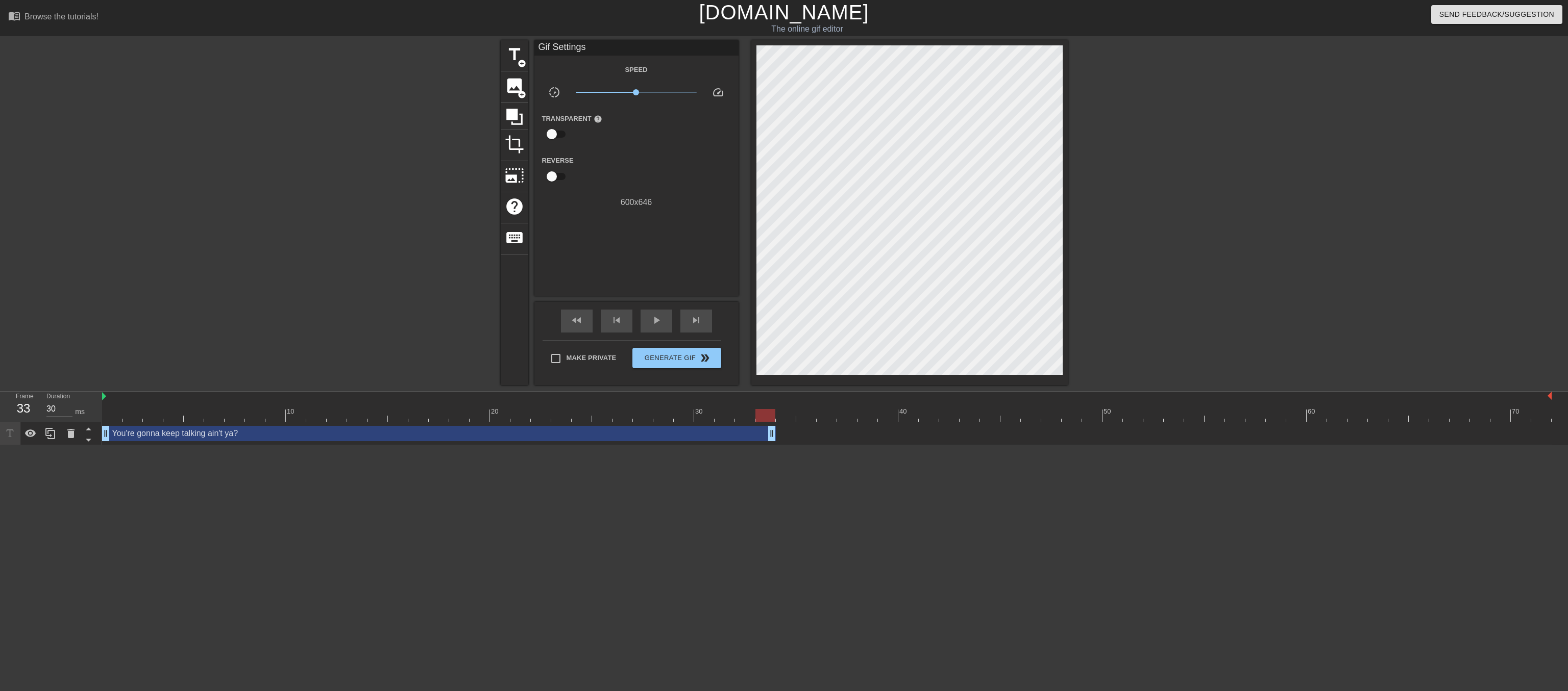
click at [803, 446] on html "menu_book Browse the tutorials! [DOMAIN_NAME] The online gif editor Send Feedba…" at bounding box center [784, 223] width 1568 height 446
click at [516, 53] on span "title" at bounding box center [514, 55] width 19 height 19
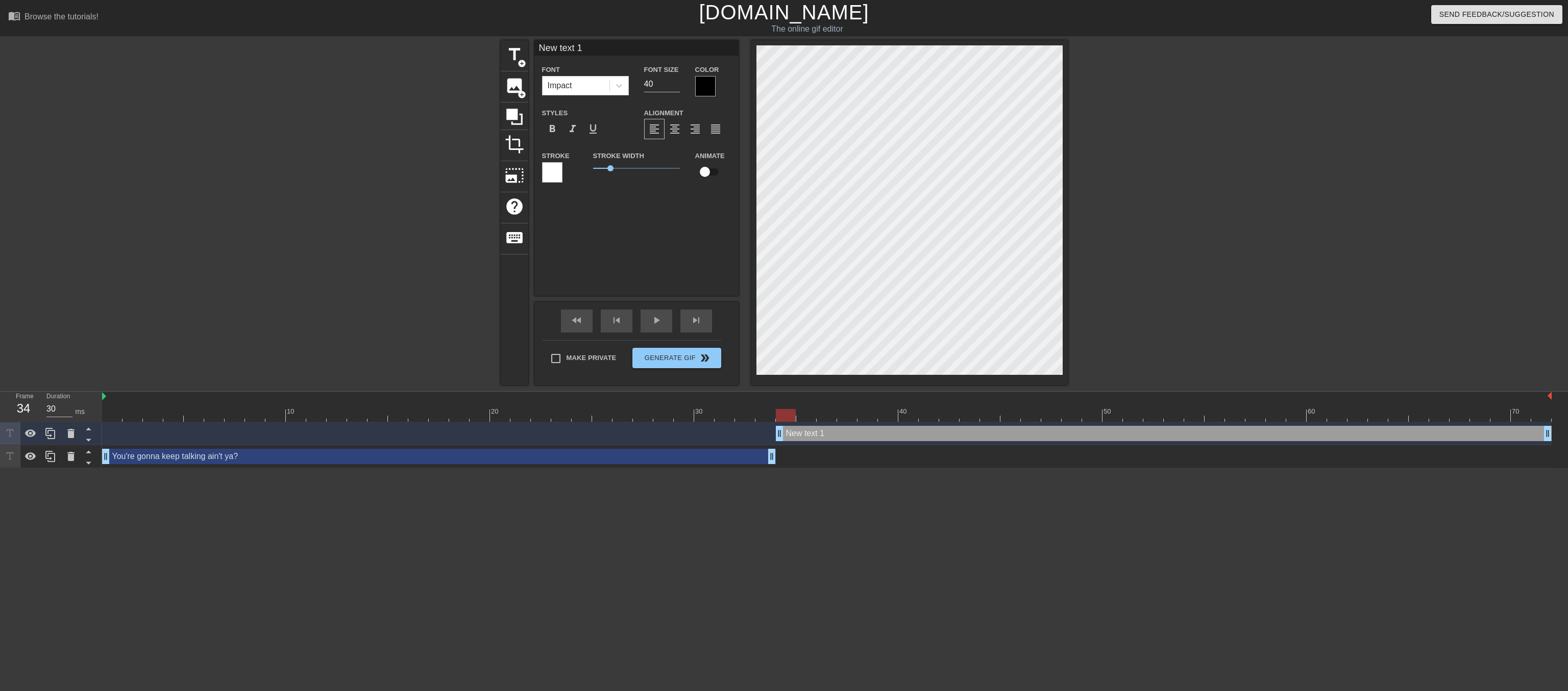
drag, startPoint x: 759, startPoint y: 436, endPoint x: 789, endPoint y: 435, distance: 30.0
click at [789, 435] on div "New text 1 drag_handle drag_handle" at bounding box center [1164, 434] width 776 height 15
type input "A"
type textarea "A"
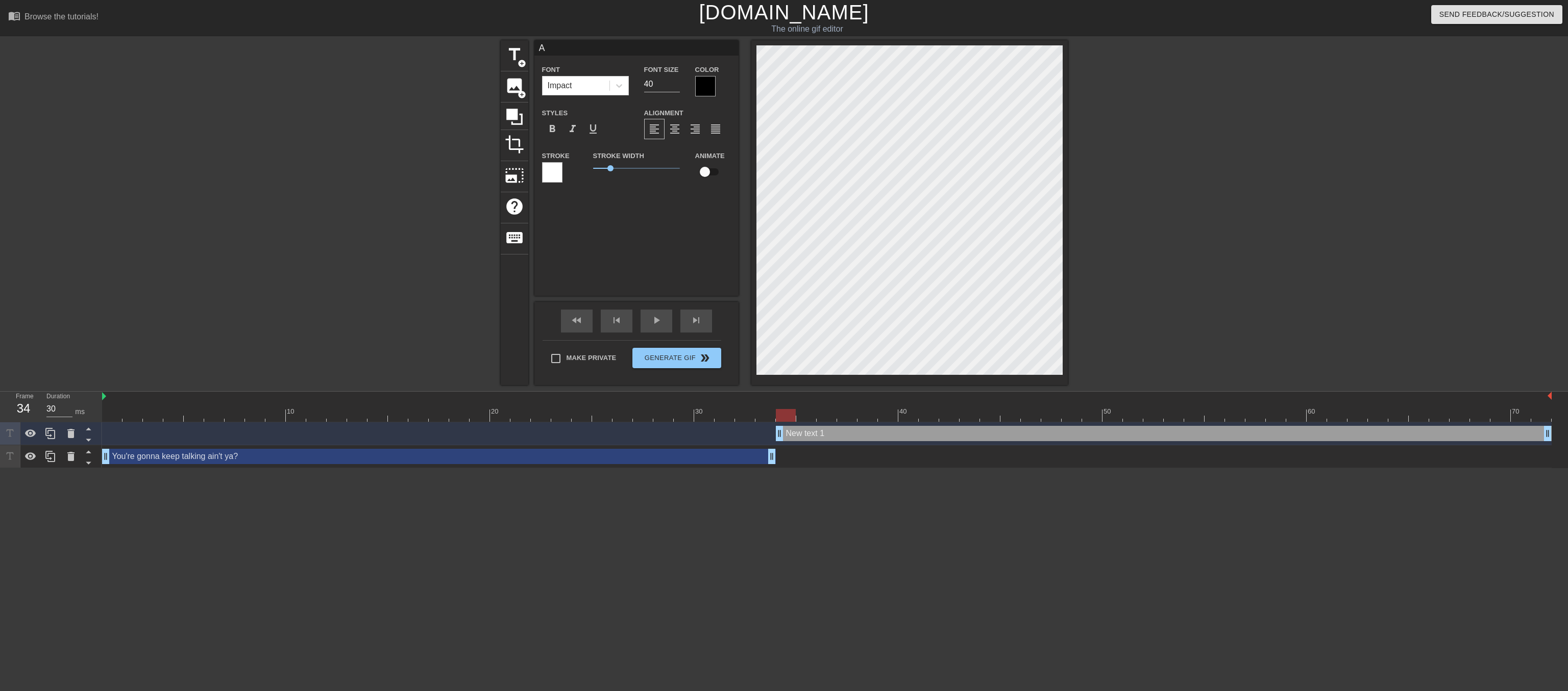
scroll to position [0, 0]
type input "AI"
type textarea "AI"
type input "AIN"
type textarea "AIN"
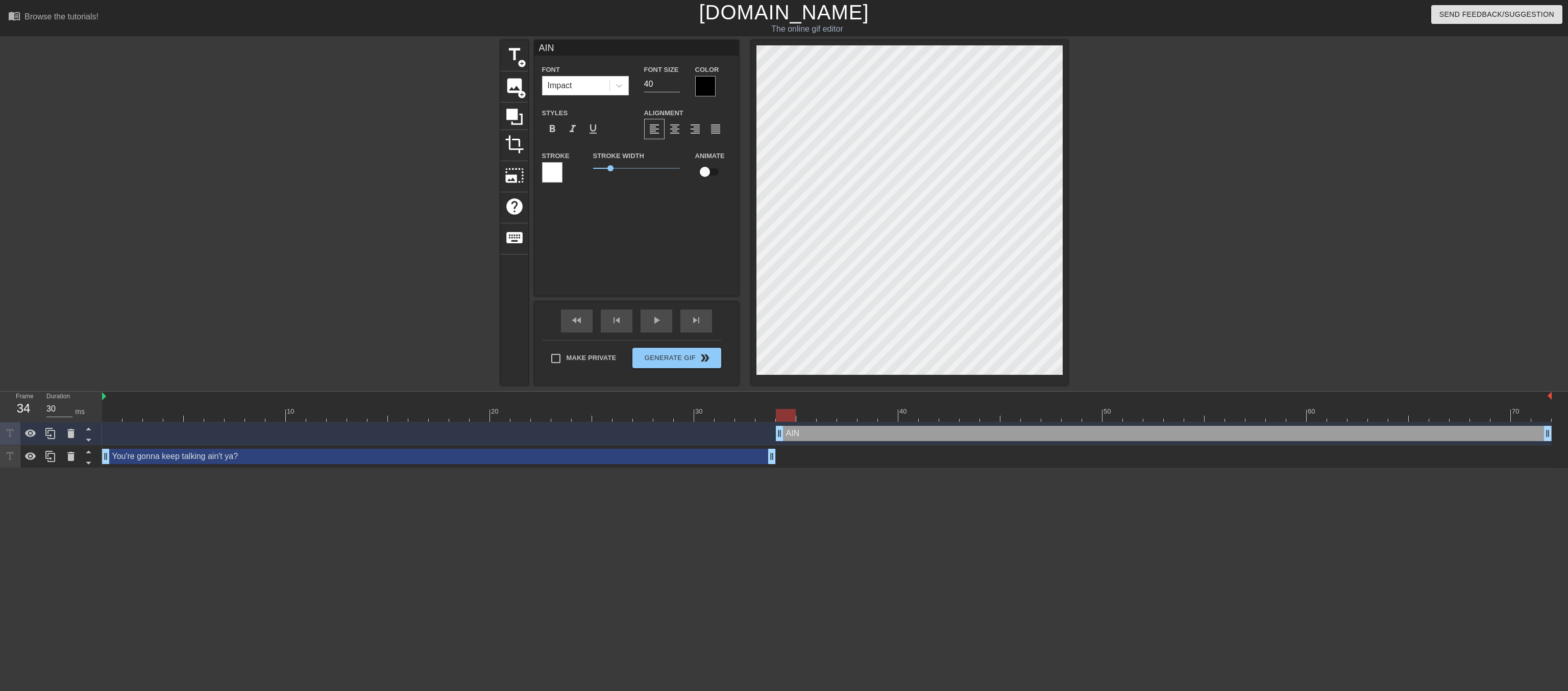
type input "AIN'"
type textarea "AIN'"
type input "AIN'T"
type textarea "AIN'T"
type input "AIN'T"
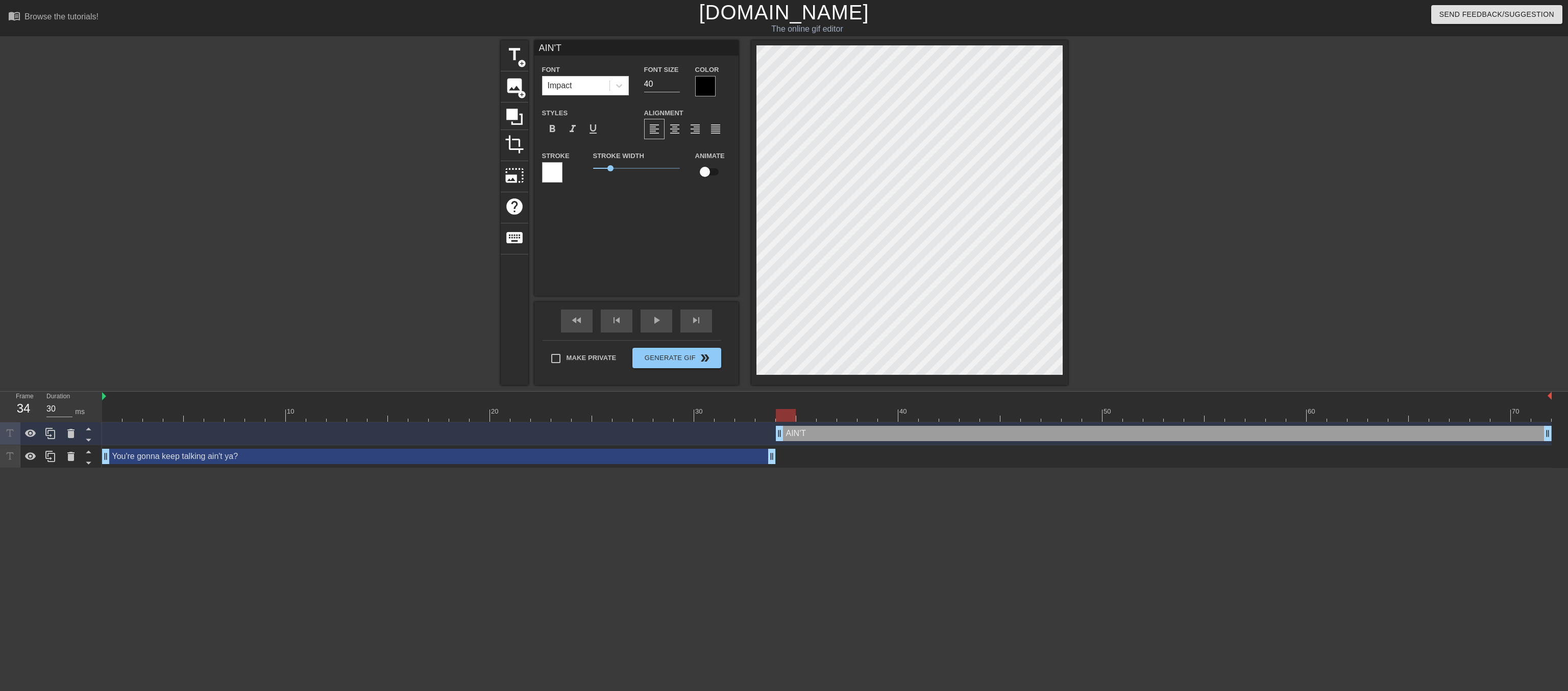
type textarea "AIN'T"
type input "AIN'T Y"
type textarea "AIN'T Y"
type input "AIN'T YA"
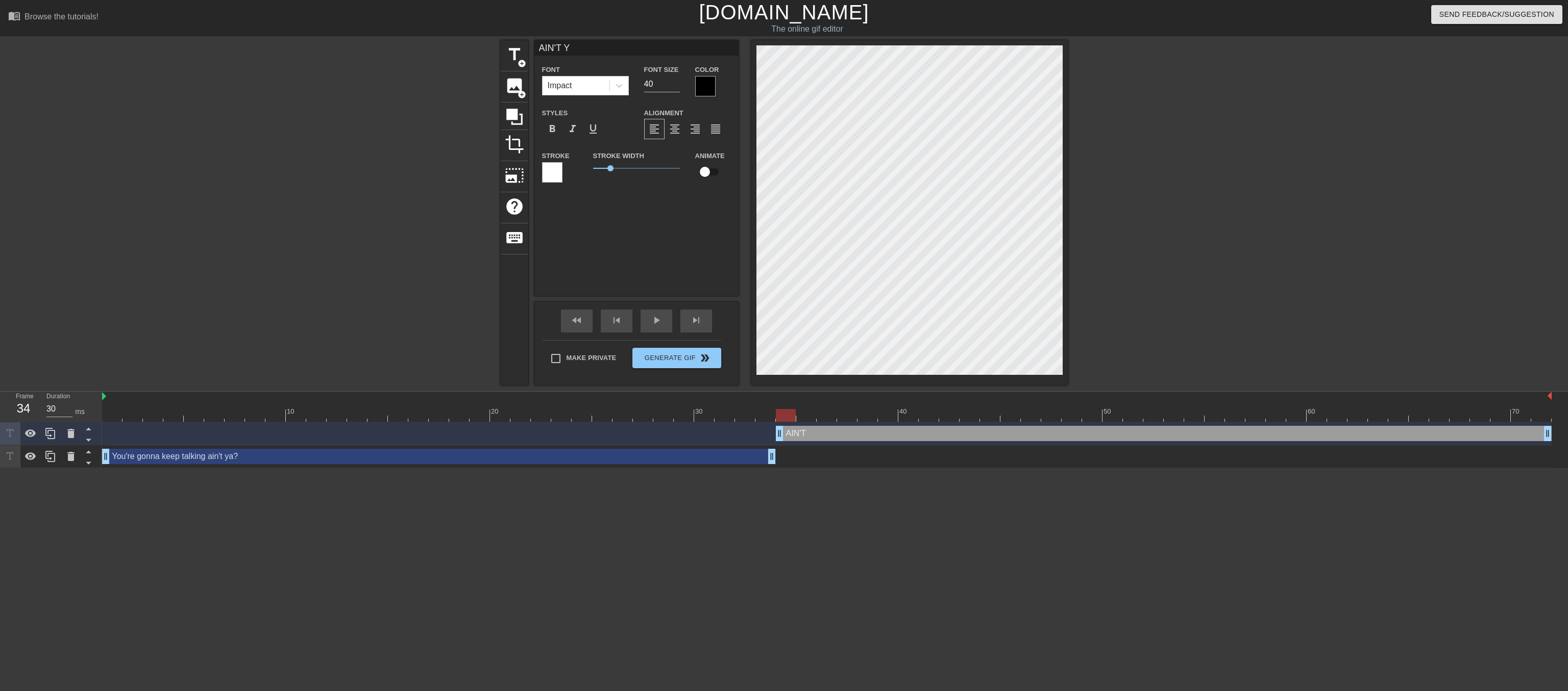
type textarea "AIN'T YA"
type input "AIN'T YA?"
type textarea "AIN'T YA?"
click at [675, 86] on input "41" at bounding box center [662, 84] width 36 height 16
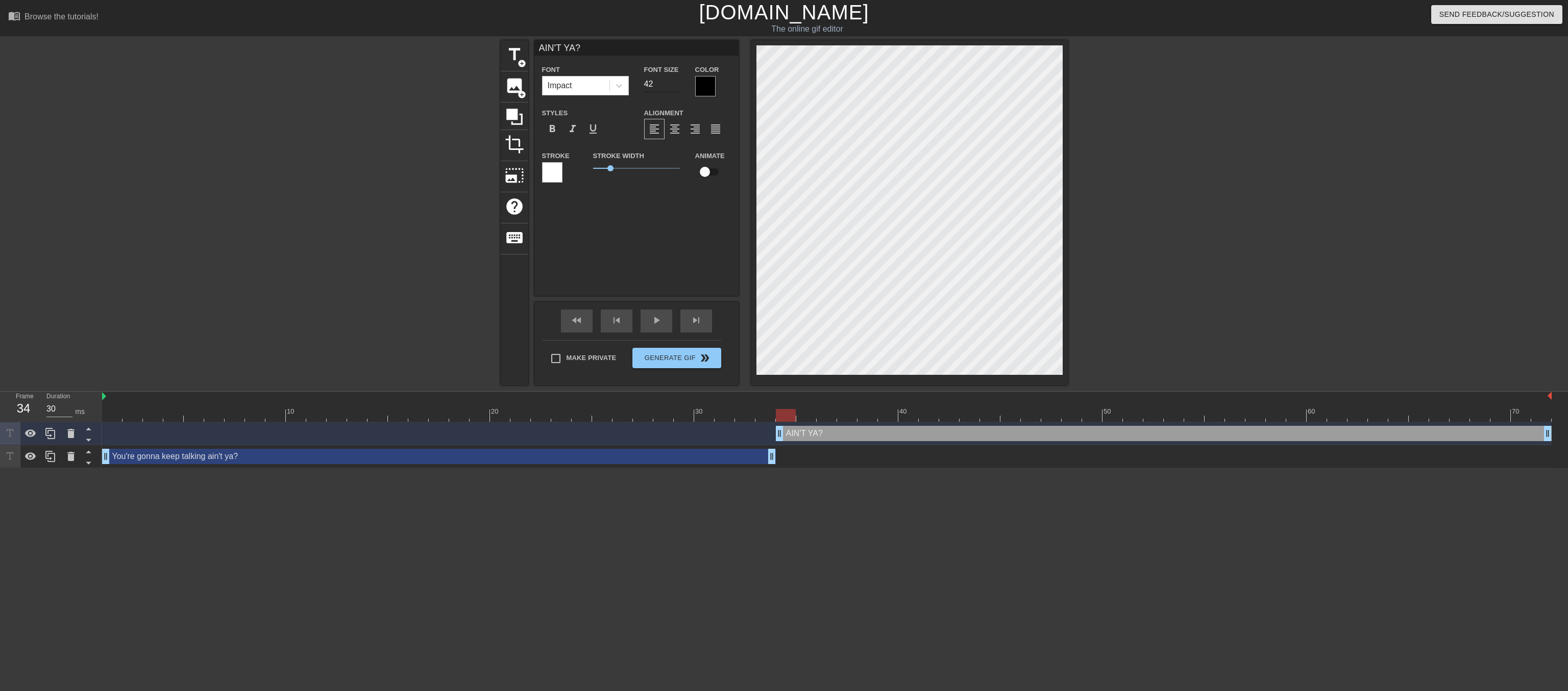
click at [675, 86] on input "42" at bounding box center [662, 84] width 36 height 16
click at [675, 86] on input "43" at bounding box center [662, 84] width 36 height 16
click at [675, 86] on input "44" at bounding box center [662, 84] width 36 height 16
click at [675, 86] on input "45" at bounding box center [662, 84] width 36 height 16
click at [675, 86] on input "46" at bounding box center [662, 84] width 36 height 16
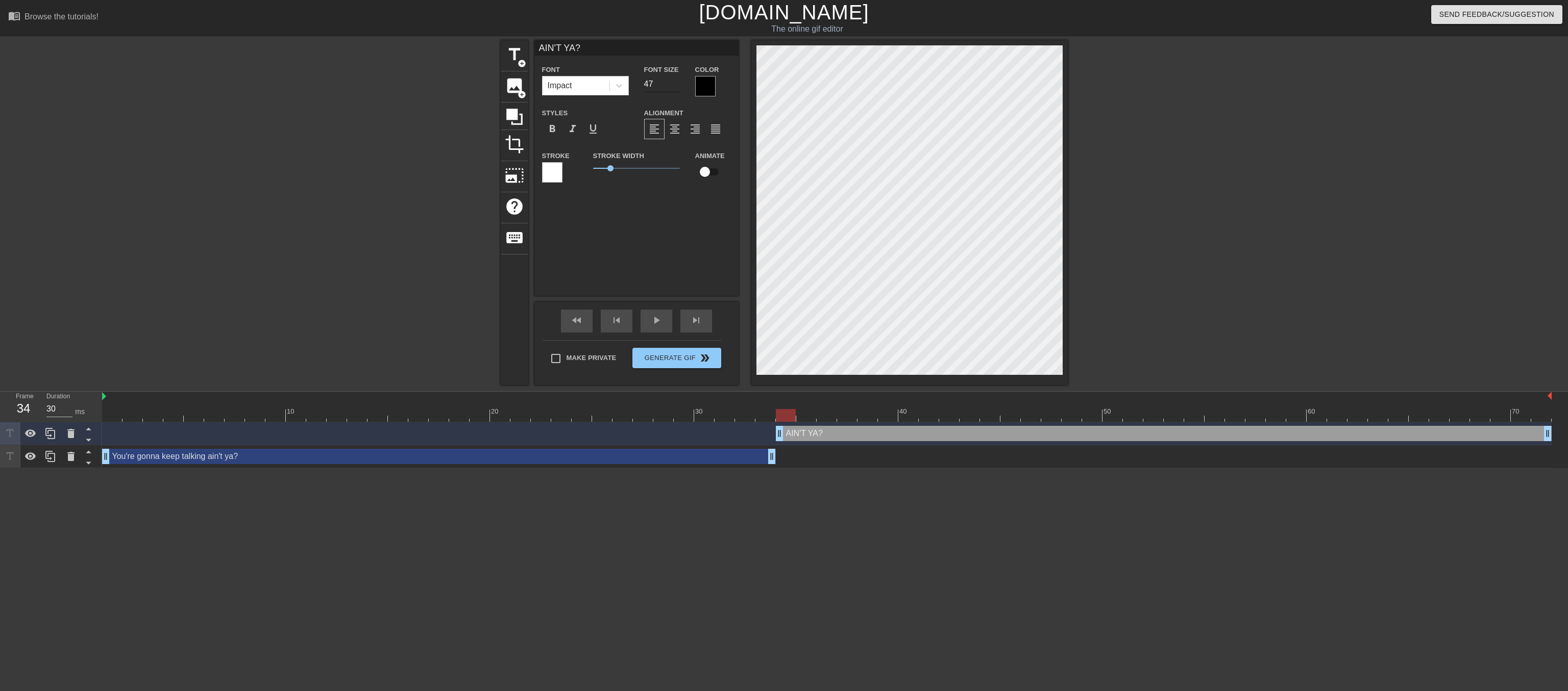
click at [675, 86] on input "47" at bounding box center [662, 84] width 36 height 16
click at [675, 86] on input "48" at bounding box center [662, 84] width 36 height 16
click at [675, 86] on input "49" at bounding box center [662, 84] width 36 height 16
click at [675, 86] on input "50" at bounding box center [662, 84] width 36 height 16
click at [675, 86] on input "51" at bounding box center [662, 84] width 36 height 16
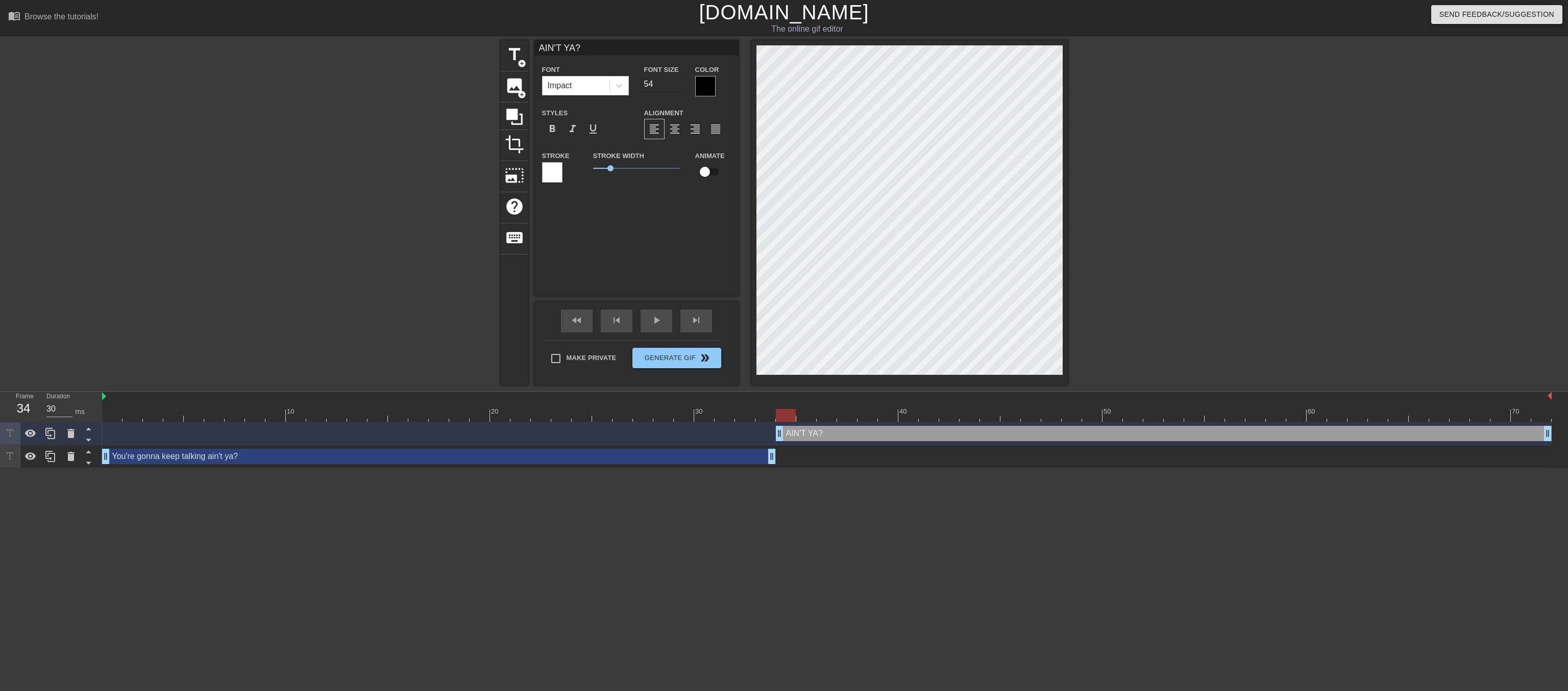
click at [675, 86] on input "54" at bounding box center [662, 84] width 36 height 16
click at [675, 86] on input "55" at bounding box center [662, 84] width 36 height 16
click at [675, 86] on input "56" at bounding box center [662, 84] width 36 height 16
click at [675, 86] on input "57" at bounding box center [662, 84] width 36 height 16
click at [675, 86] on input "58" at bounding box center [662, 84] width 36 height 16
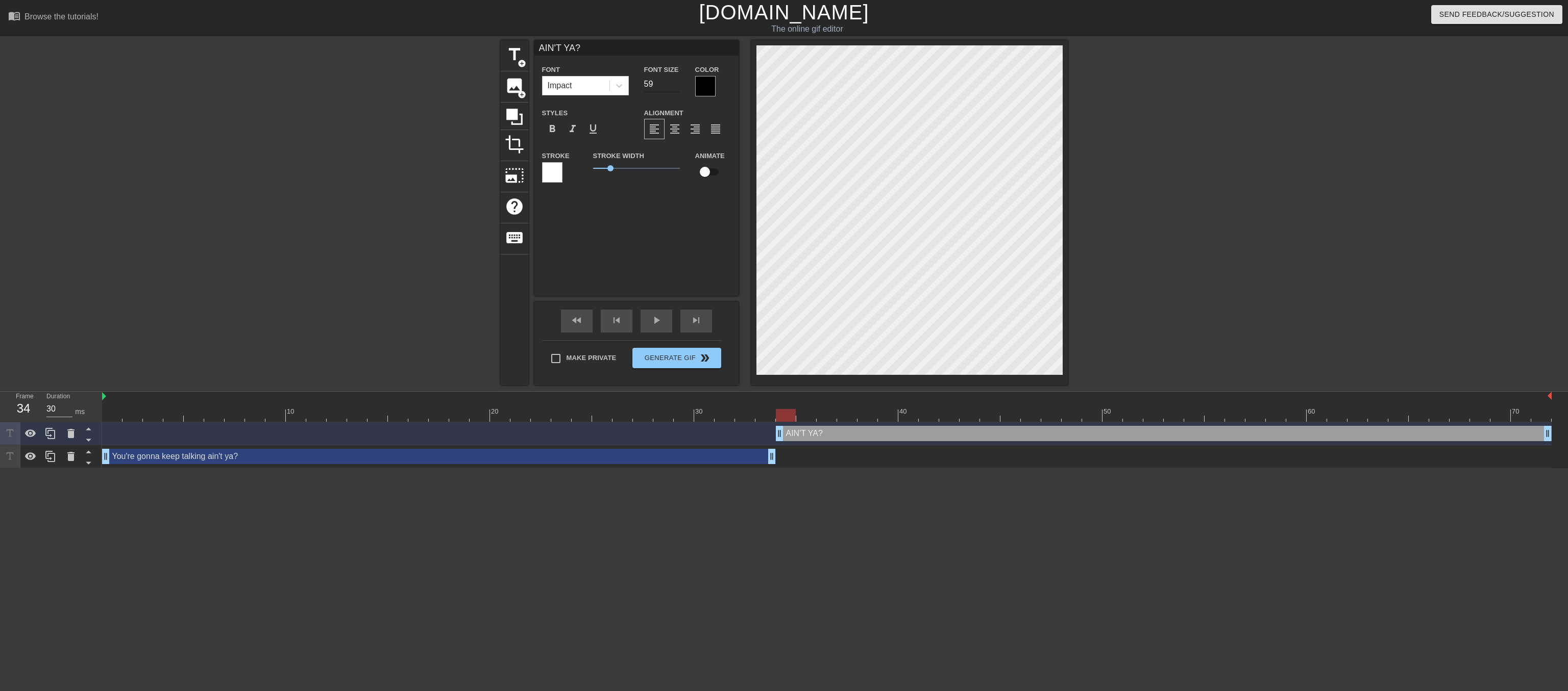
click at [675, 86] on input "59" at bounding box center [662, 84] width 36 height 16
type input "60"
click at [675, 86] on input "60" at bounding box center [662, 84] width 36 height 16
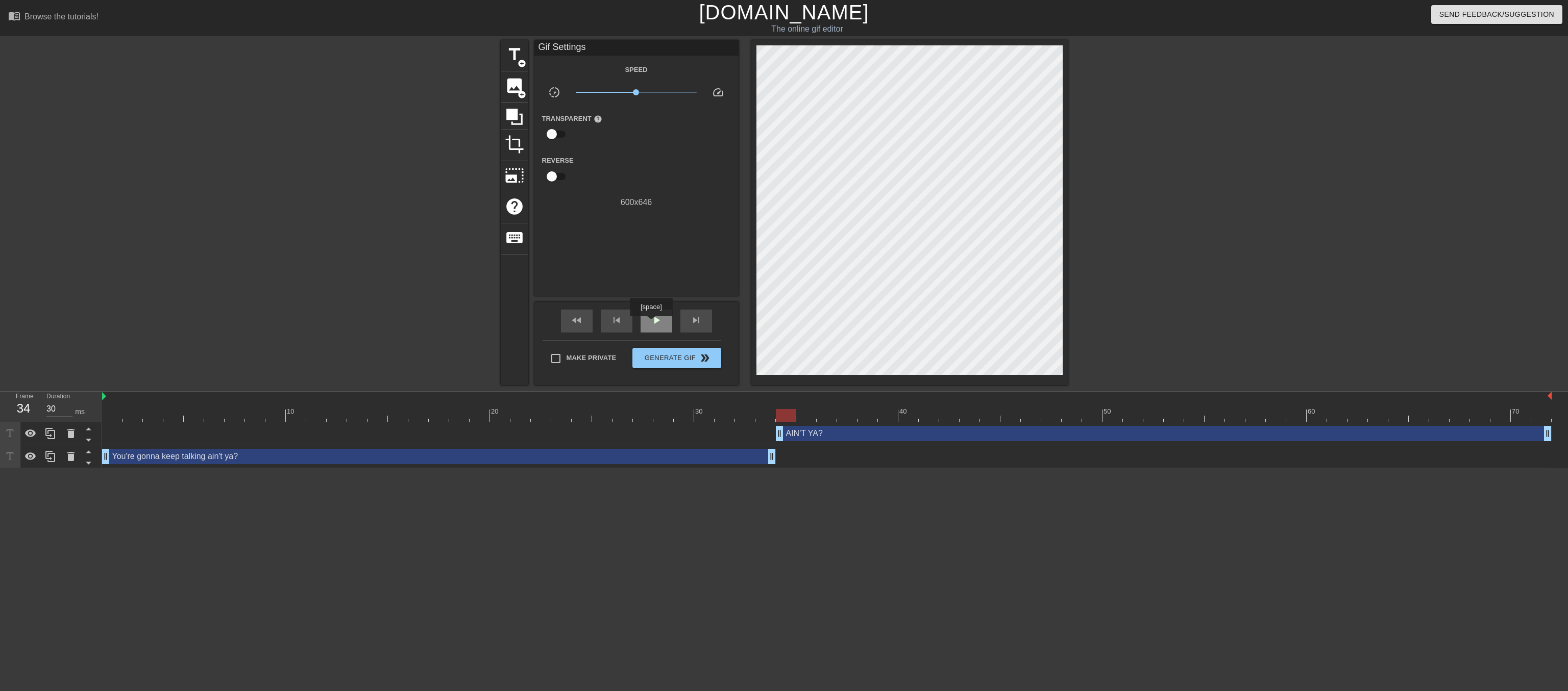
click at [651, 323] on span "play_arrow" at bounding box center [657, 321] width 13 height 13
click at [651, 323] on span "pause" at bounding box center [657, 321] width 13 height 13
click at [673, 363] on span "Generate Gif double_arrow" at bounding box center [677, 358] width 80 height 13
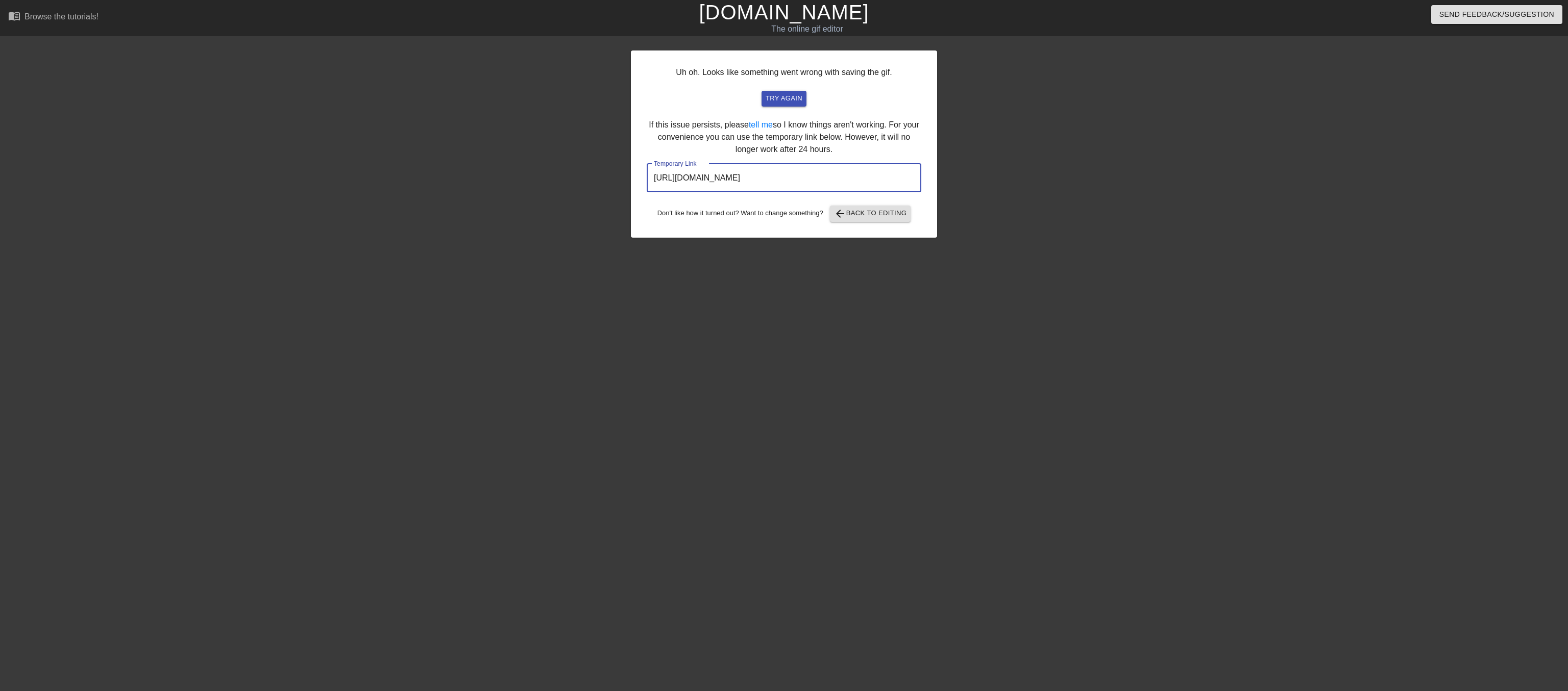
drag, startPoint x: 910, startPoint y: 201, endPoint x: 569, endPoint y: 196, distance: 341.0
click at [647, 192] on input "[URL][DOMAIN_NAME]" at bounding box center [784, 178] width 274 height 29
click at [875, 220] on span "arrow_back Back to Editing" at bounding box center [870, 214] width 73 height 13
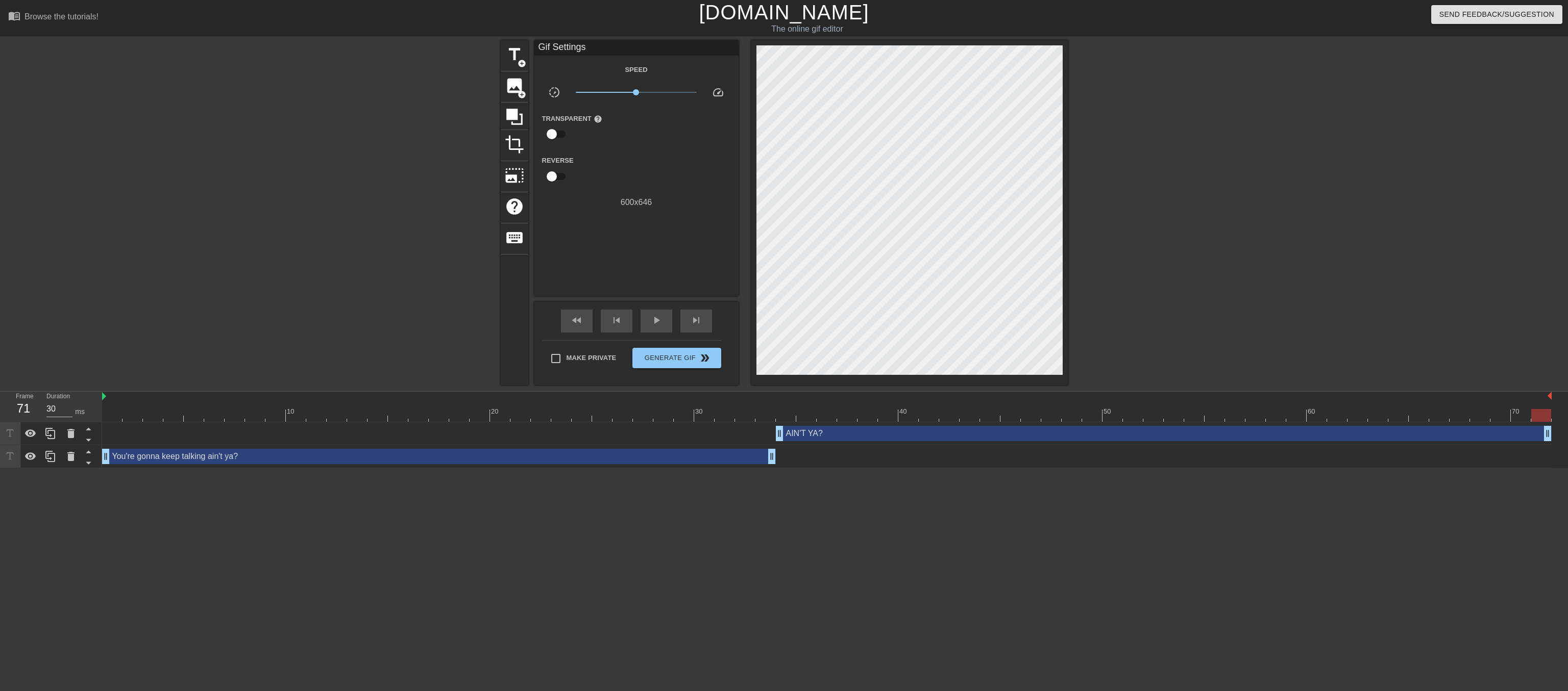
click at [747, 15] on link "[DOMAIN_NAME]" at bounding box center [784, 13] width 170 height 23
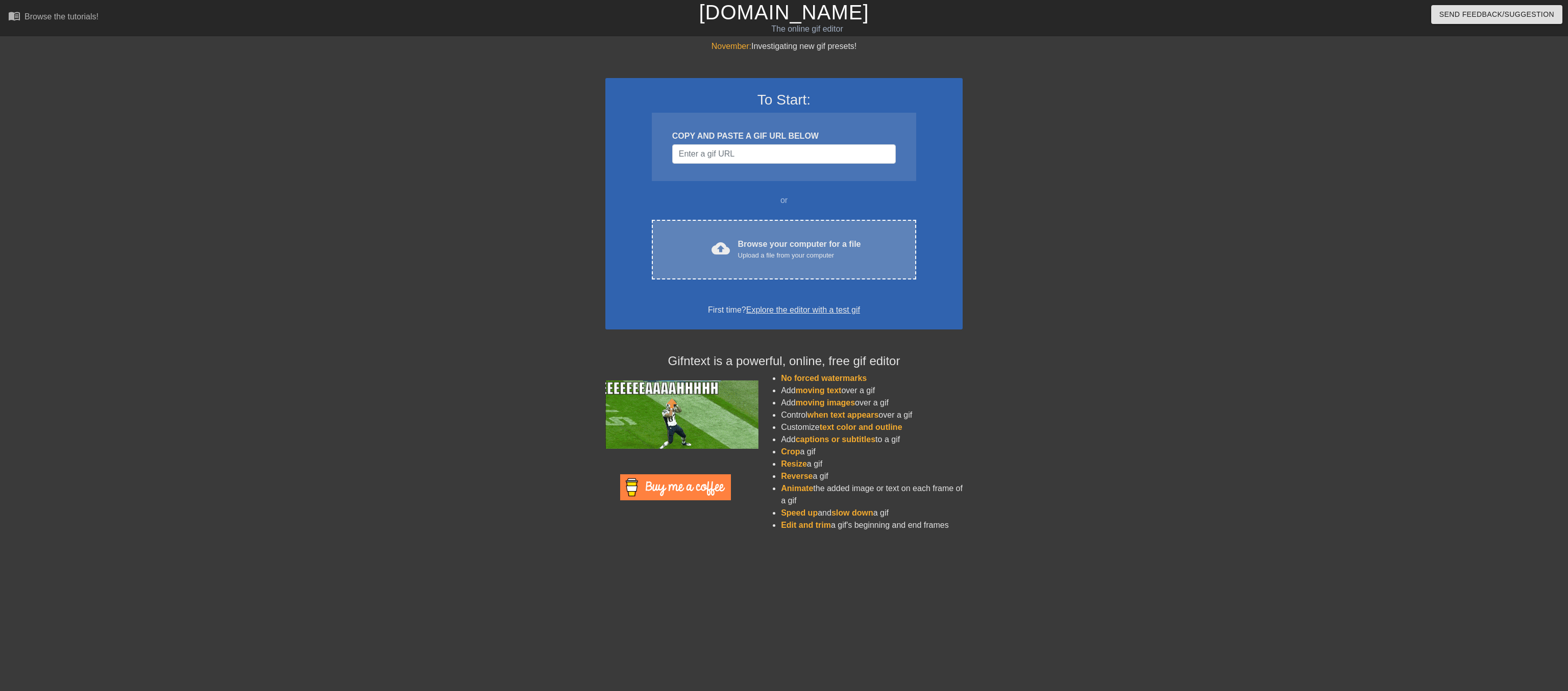
click at [826, 260] on div "Browse your computer for a file Upload a file from your computer" at bounding box center [799, 250] width 123 height 23
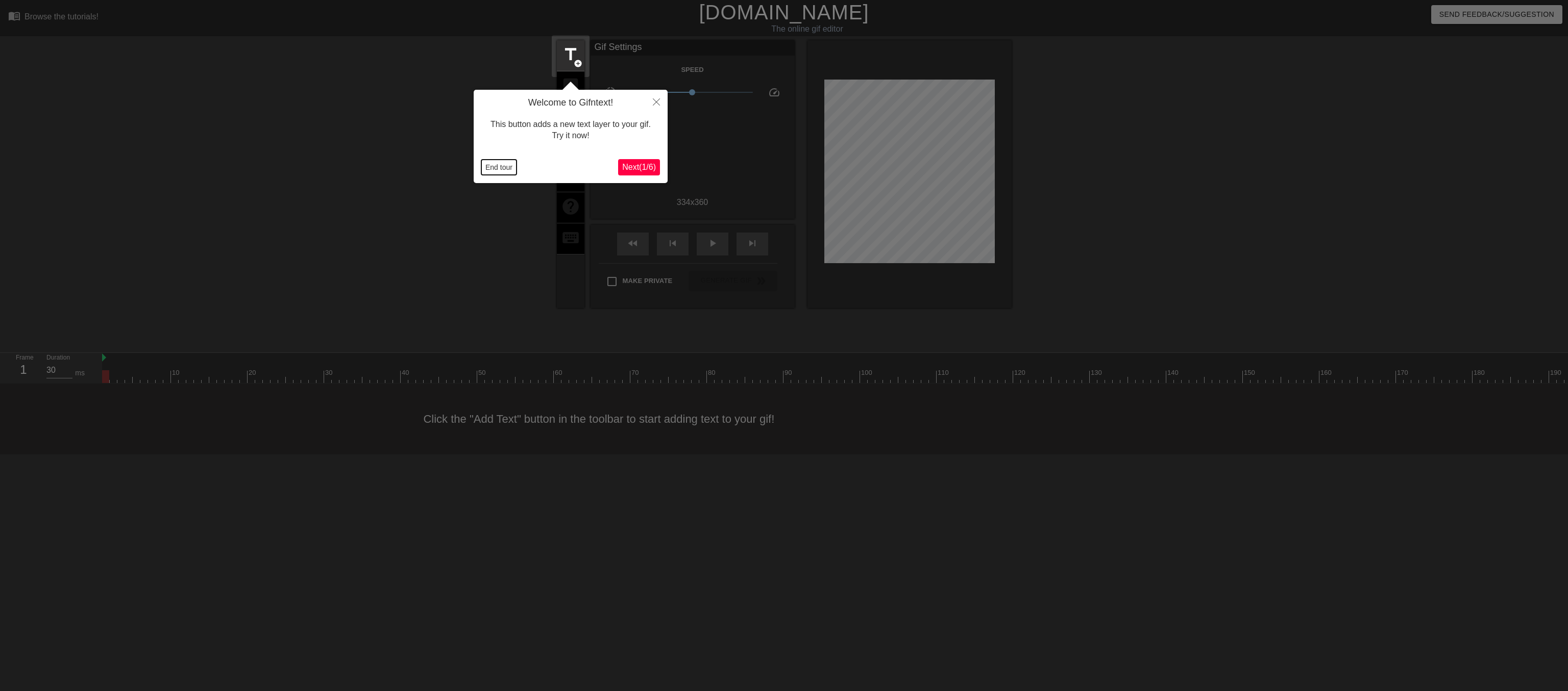
click at [497, 168] on button "End tour" at bounding box center [499, 167] width 35 height 15
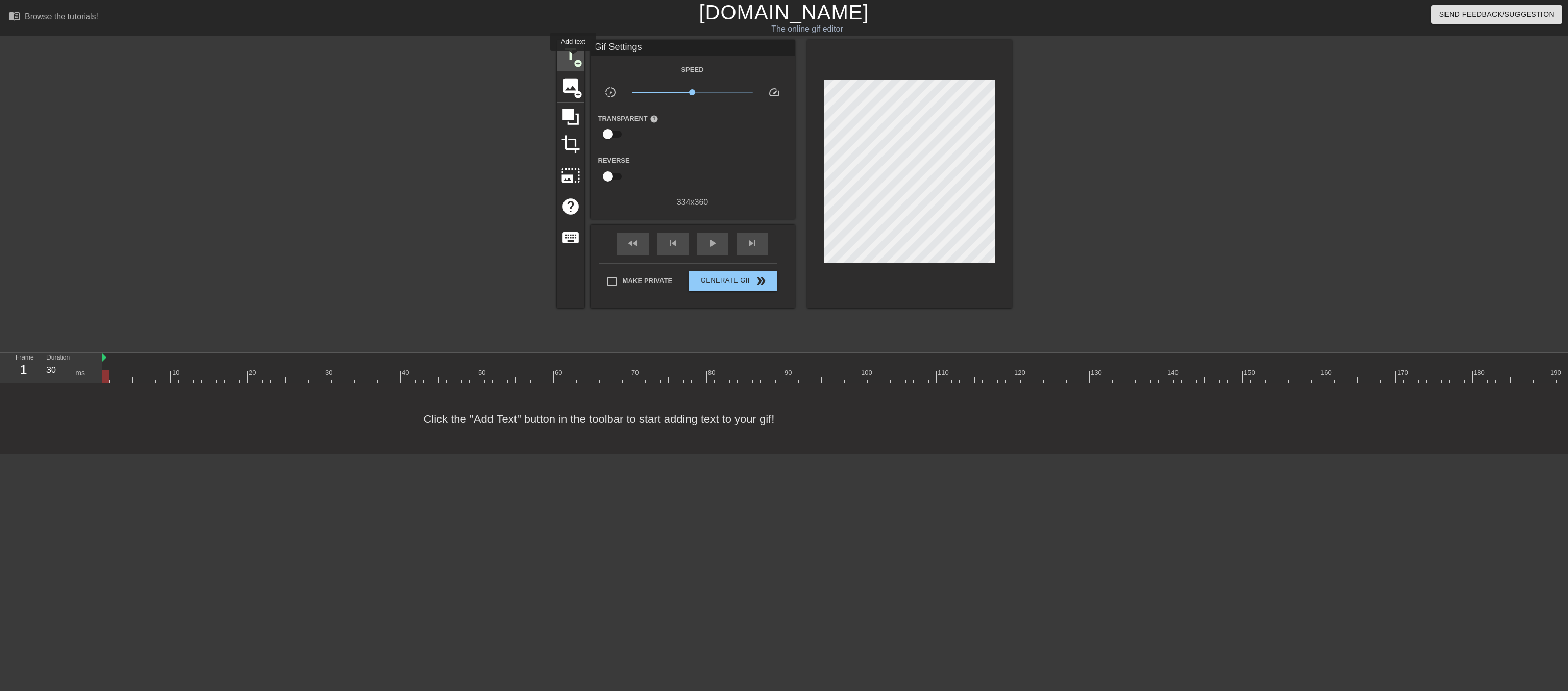
click at [573, 58] on span "title" at bounding box center [570, 55] width 19 height 19
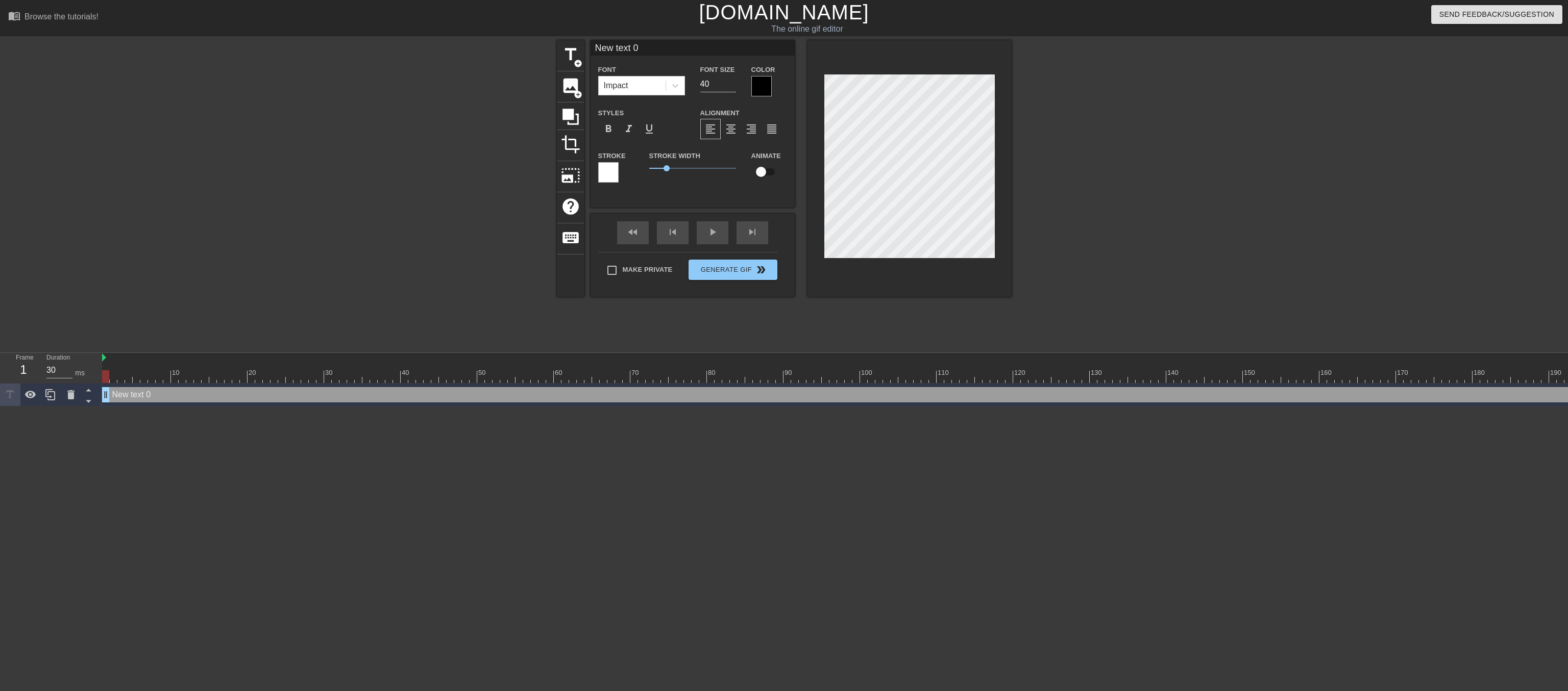
scroll to position [0, 1]
type input "G"
type textarea "G"
type input "Go"
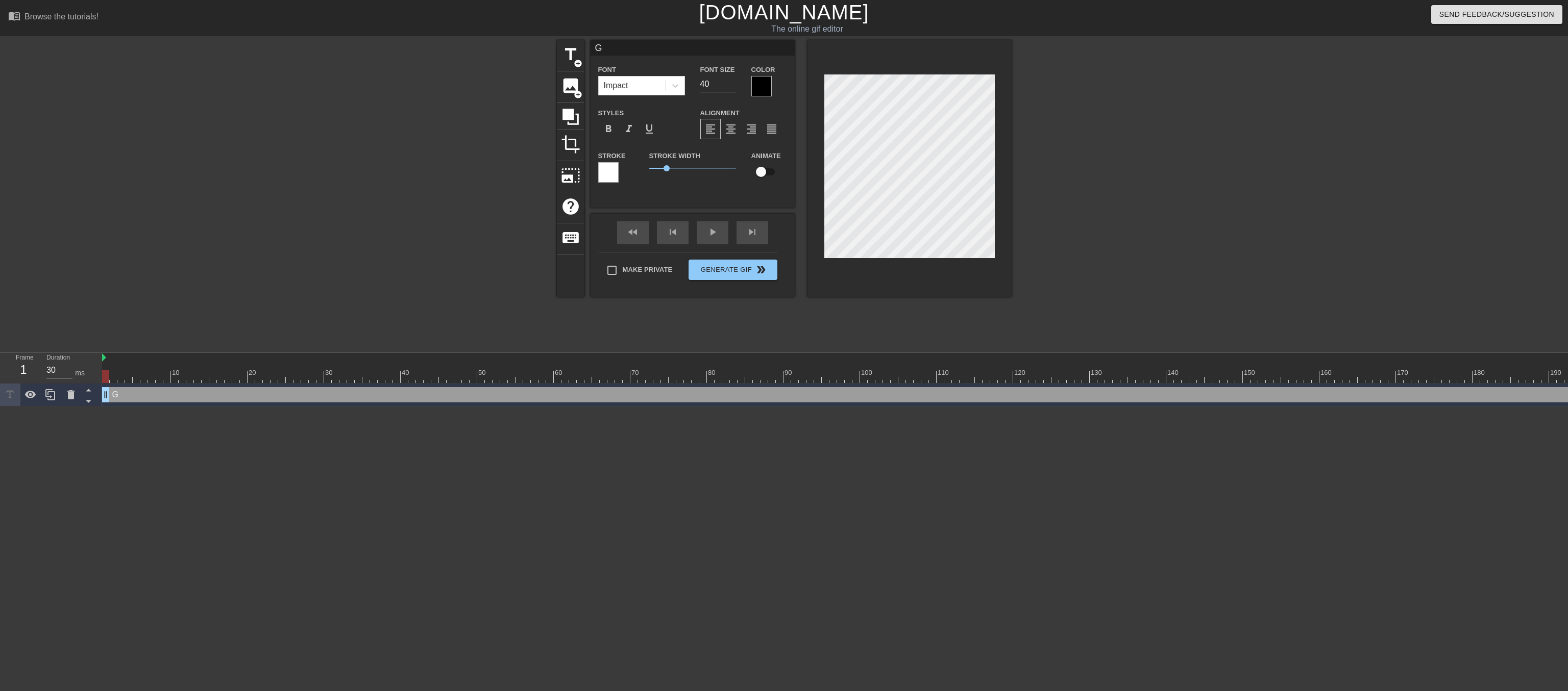
type textarea "Go"
type input "Goo"
type textarea "Goo"
type input "Good"
type textarea "Good"
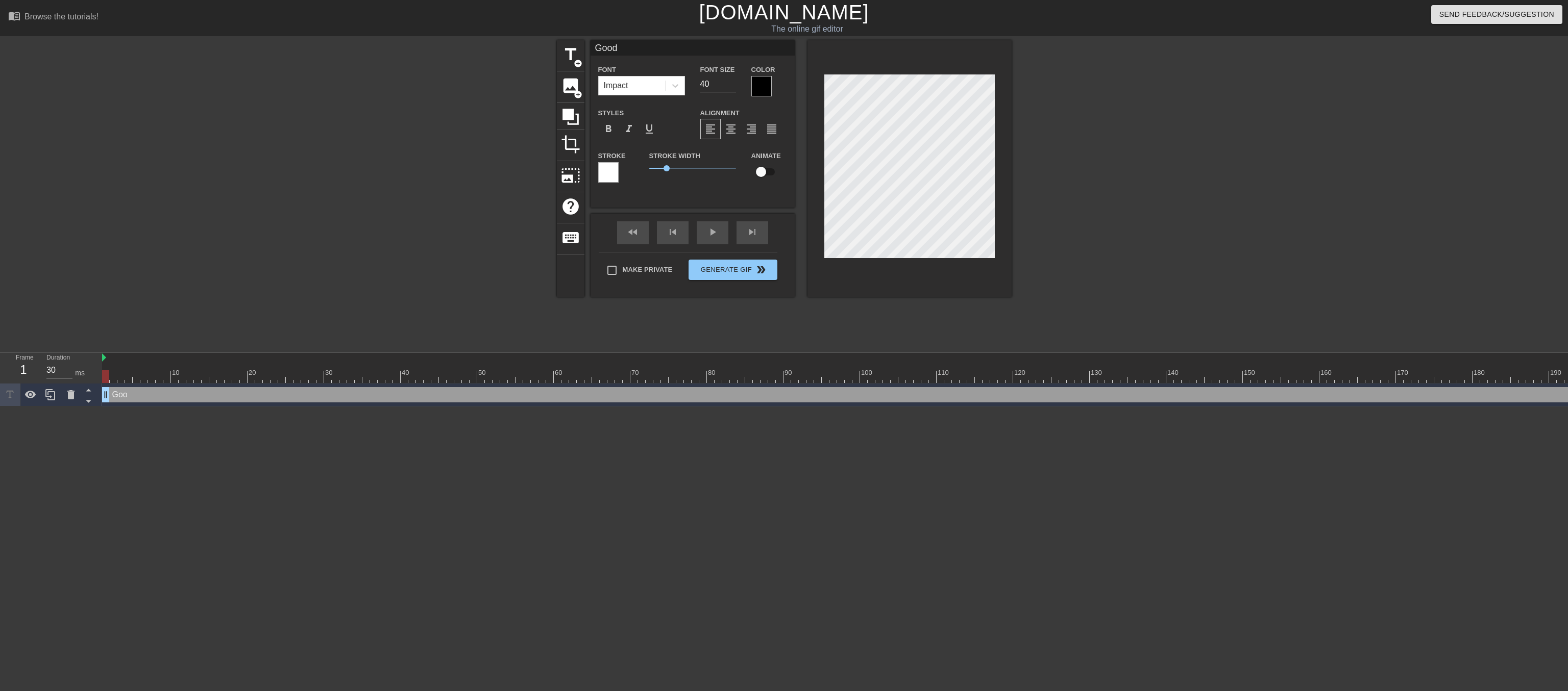
type input "Good"
type textarea "Good"
type input "Good p"
type textarea "Good p"
type input "Good"
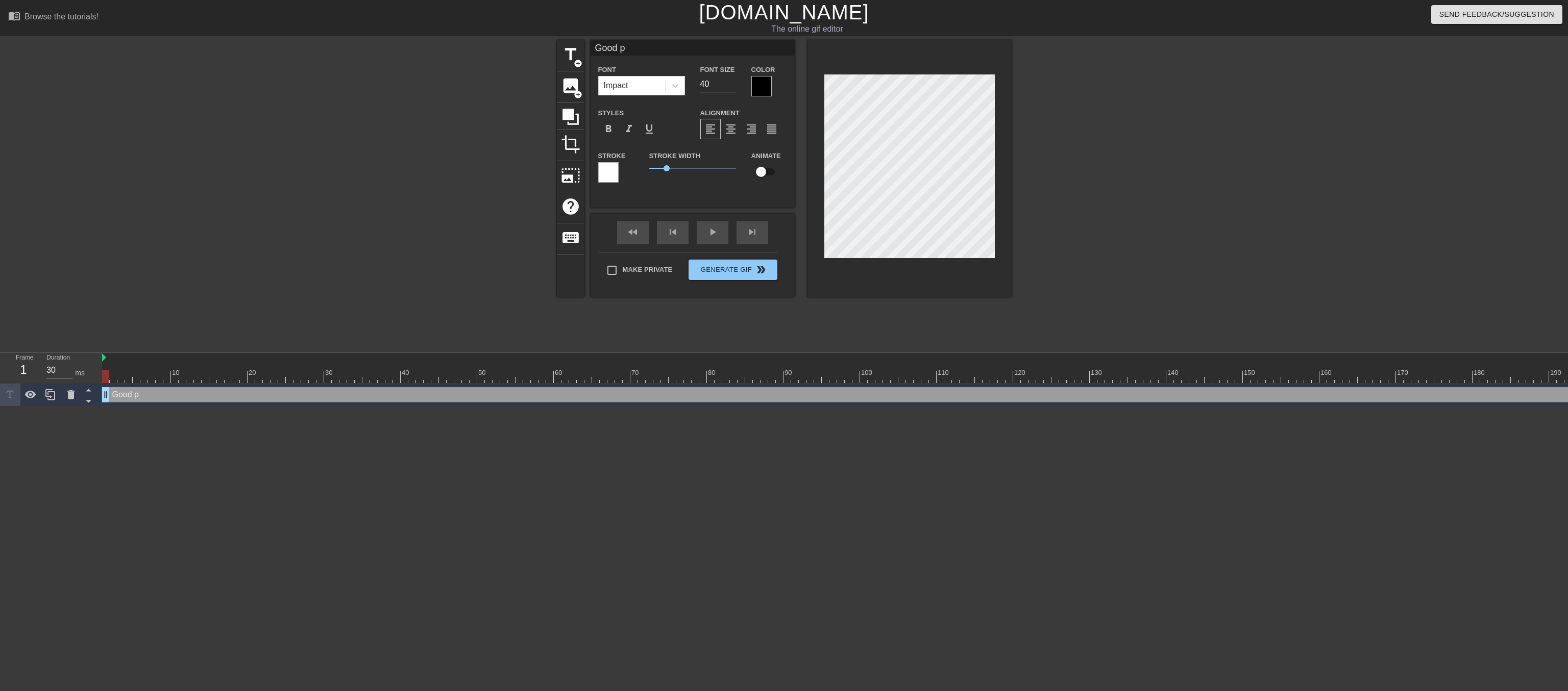
type textarea "Good"
type input "Good P"
type textarea "Good P"
type input "Good Po"
type textarea "Good Po"
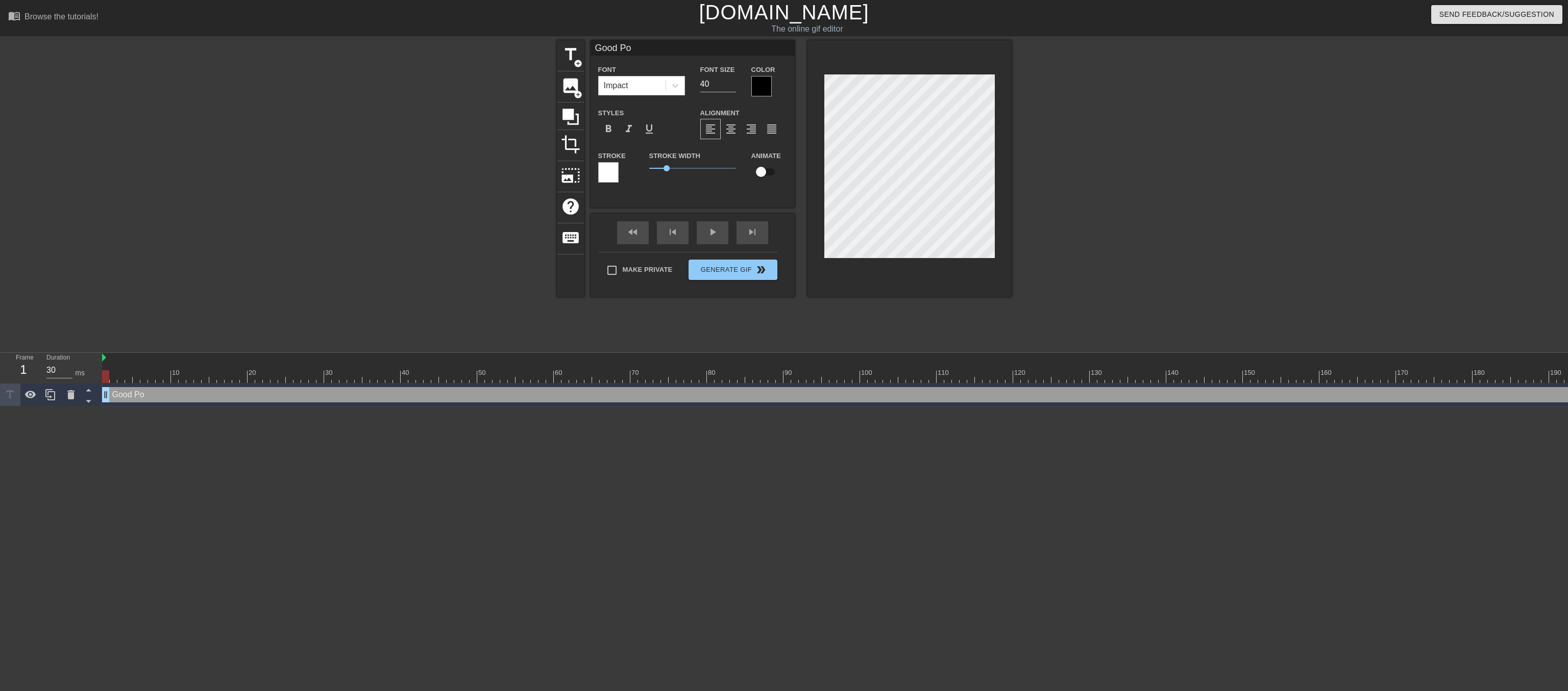
type input "Good Poi"
type textarea "Good Poi"
type input "Good Poin"
type textarea "Good Poin"
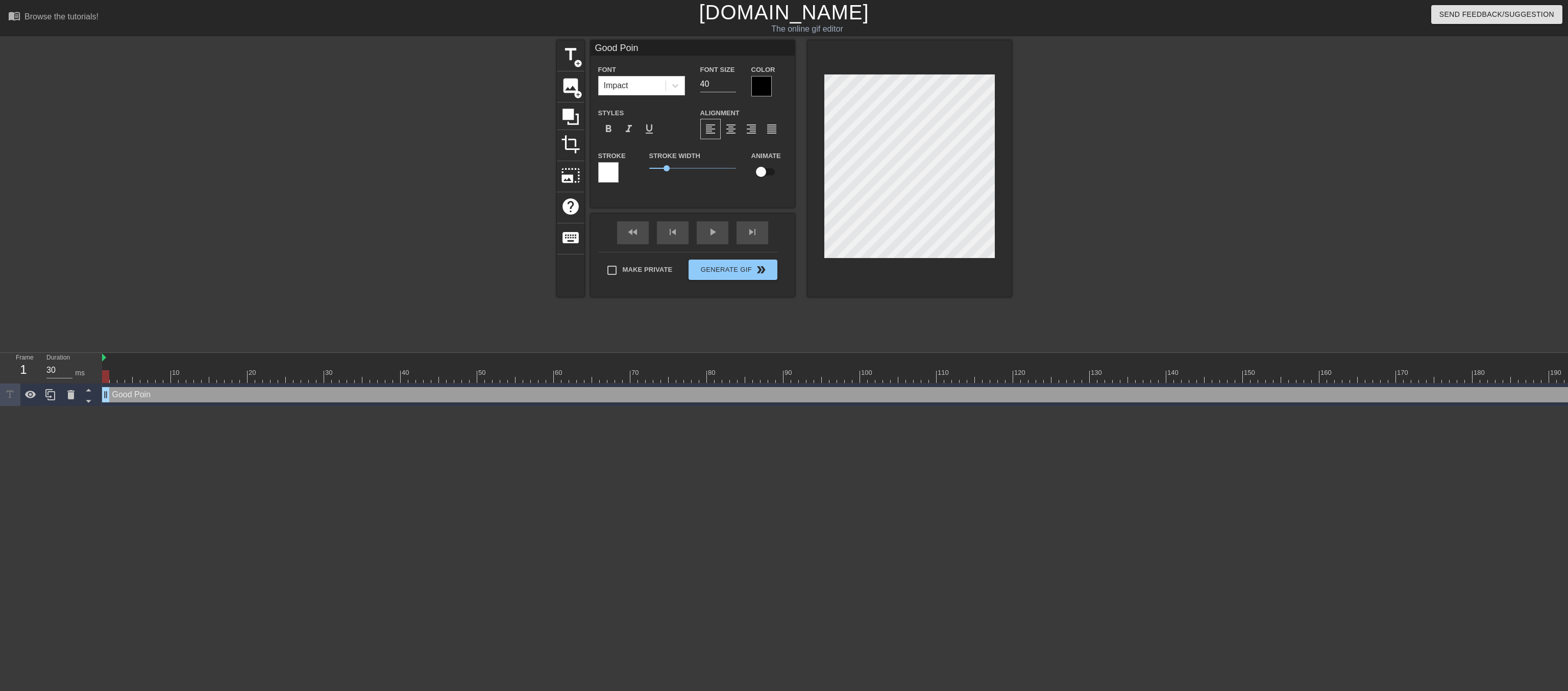
type input "Good Point"
type textarea "Good Point"
type input "Good Point."
type textarea "Good Point."
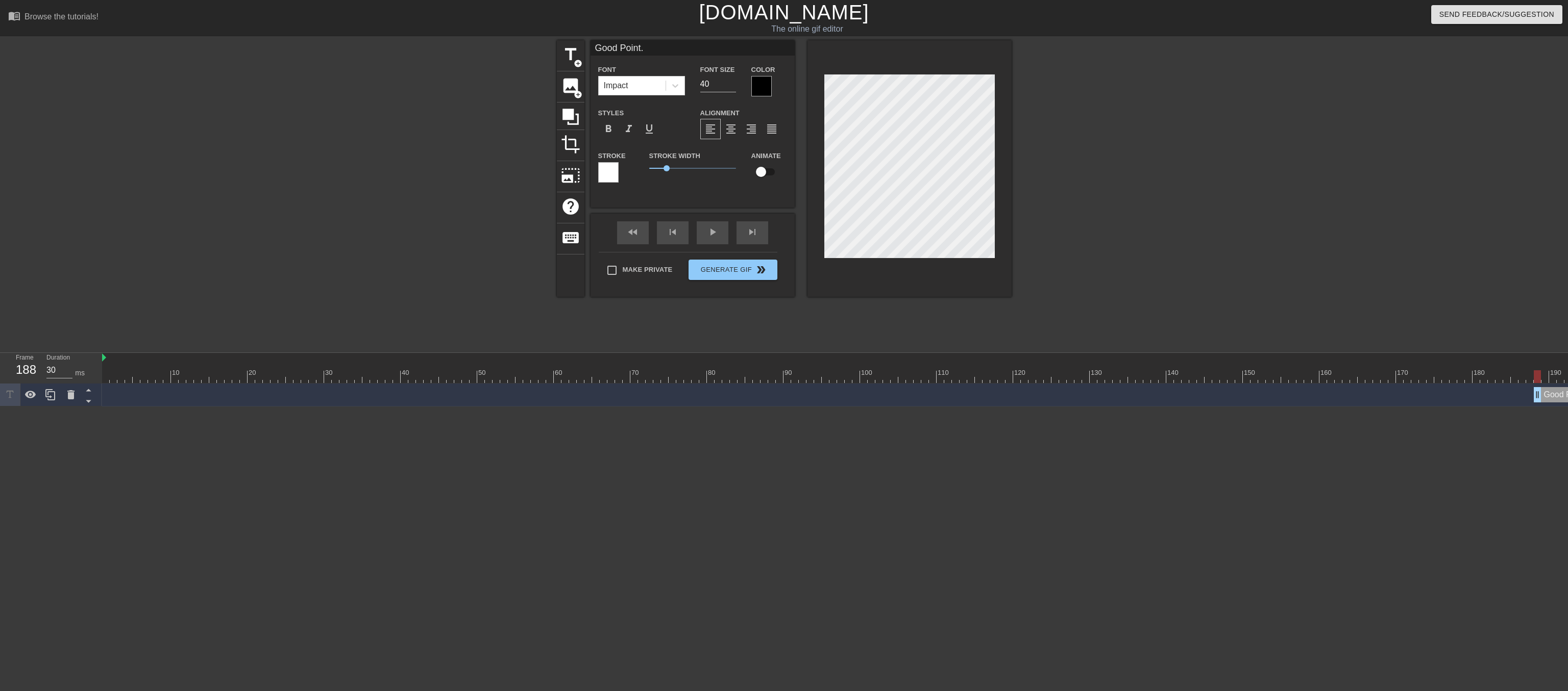
drag, startPoint x: 103, startPoint y: 392, endPoint x: 1538, endPoint y: 415, distance: 1435.2
click at [1538, 407] on html "menu_book Browse the tutorials! Gifntext.com The online gif editor Send Feedbac…" at bounding box center [784, 203] width 1568 height 407
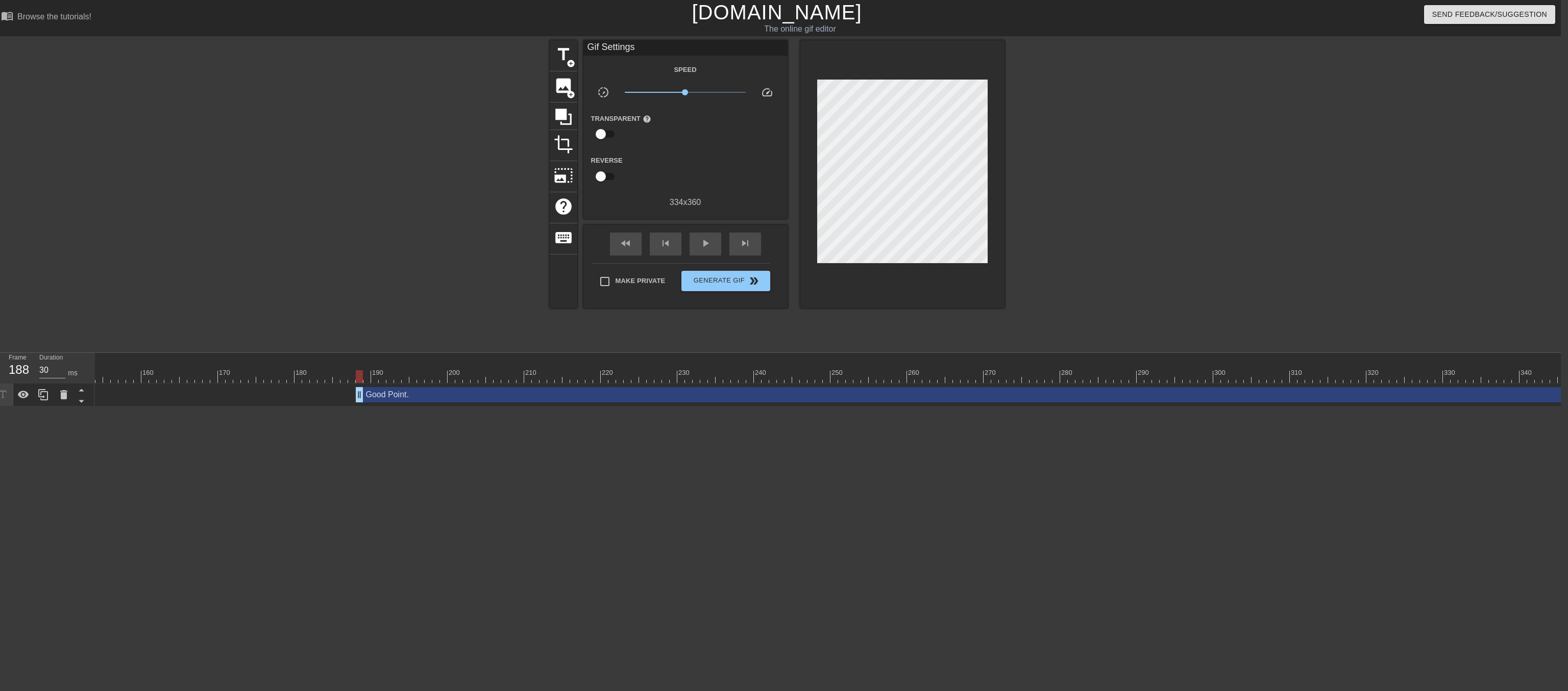
scroll to position [0, 1186]
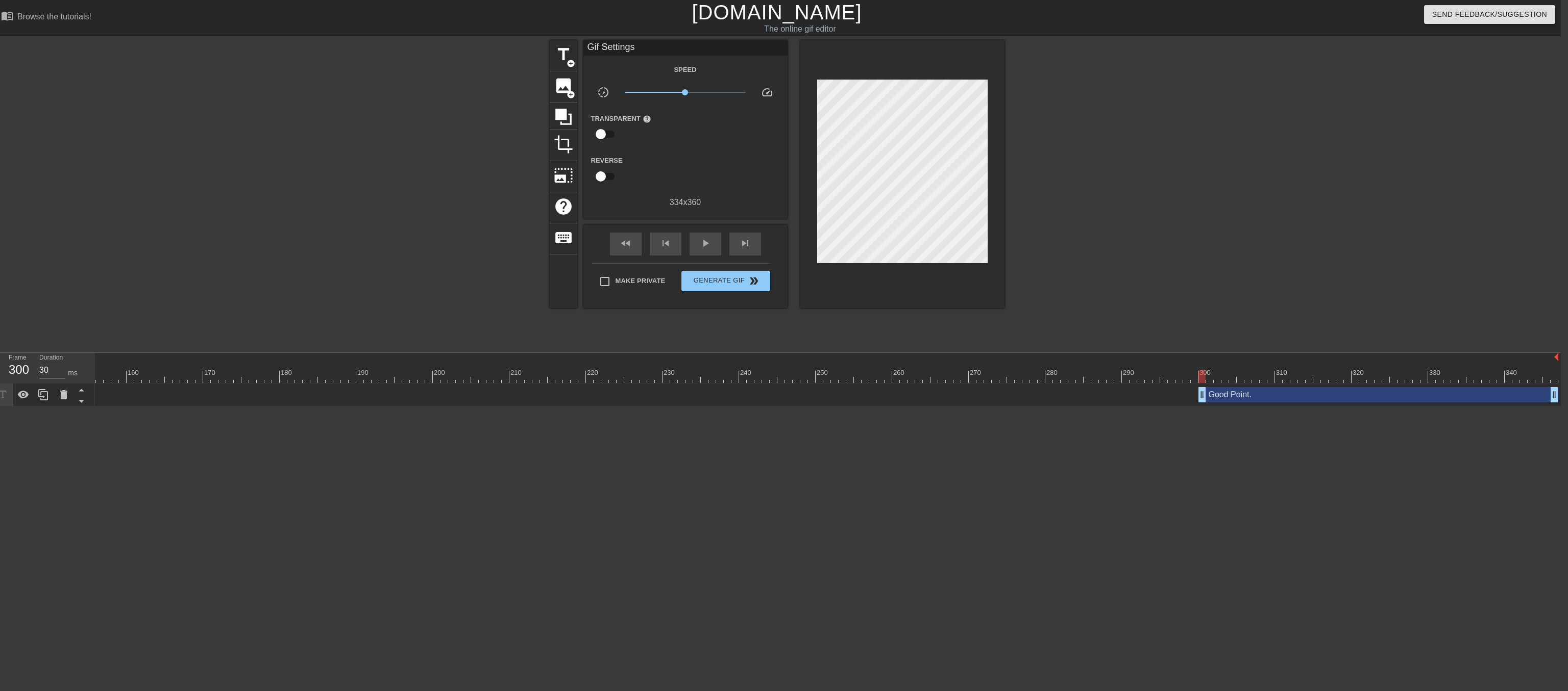
drag, startPoint x: 343, startPoint y: 392, endPoint x: 1203, endPoint y: 367, distance: 860.4
click at [1203, 367] on div "10 20 30 40 50 60 70 80 90 100 110 120 130 140 150 160" at bounding box center [828, 380] width 1466 height 53
click at [1204, 391] on div "Good Point. drag_handle drag_handle" at bounding box center [1378, 395] width 360 height 15
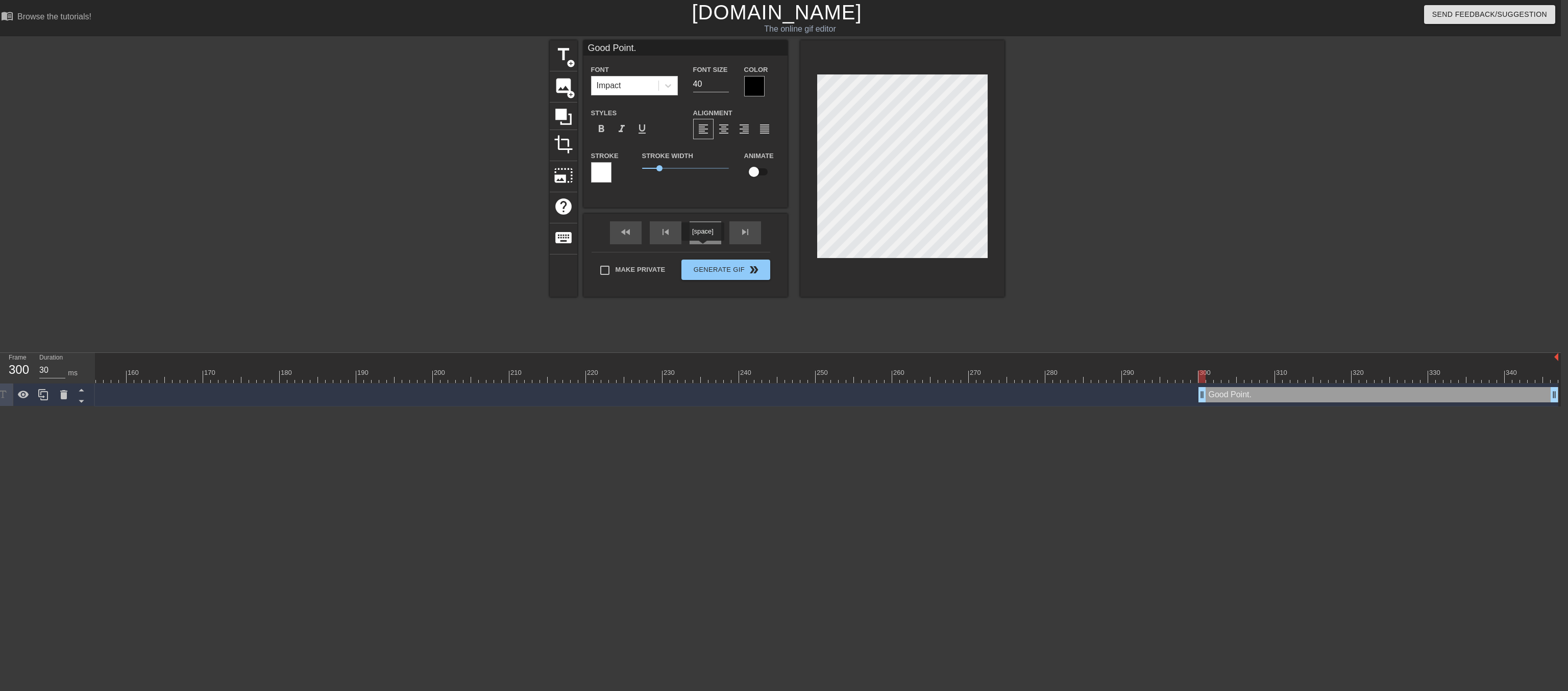
click at [703, 244] on div "play_arrow" at bounding box center [705, 233] width 31 height 23
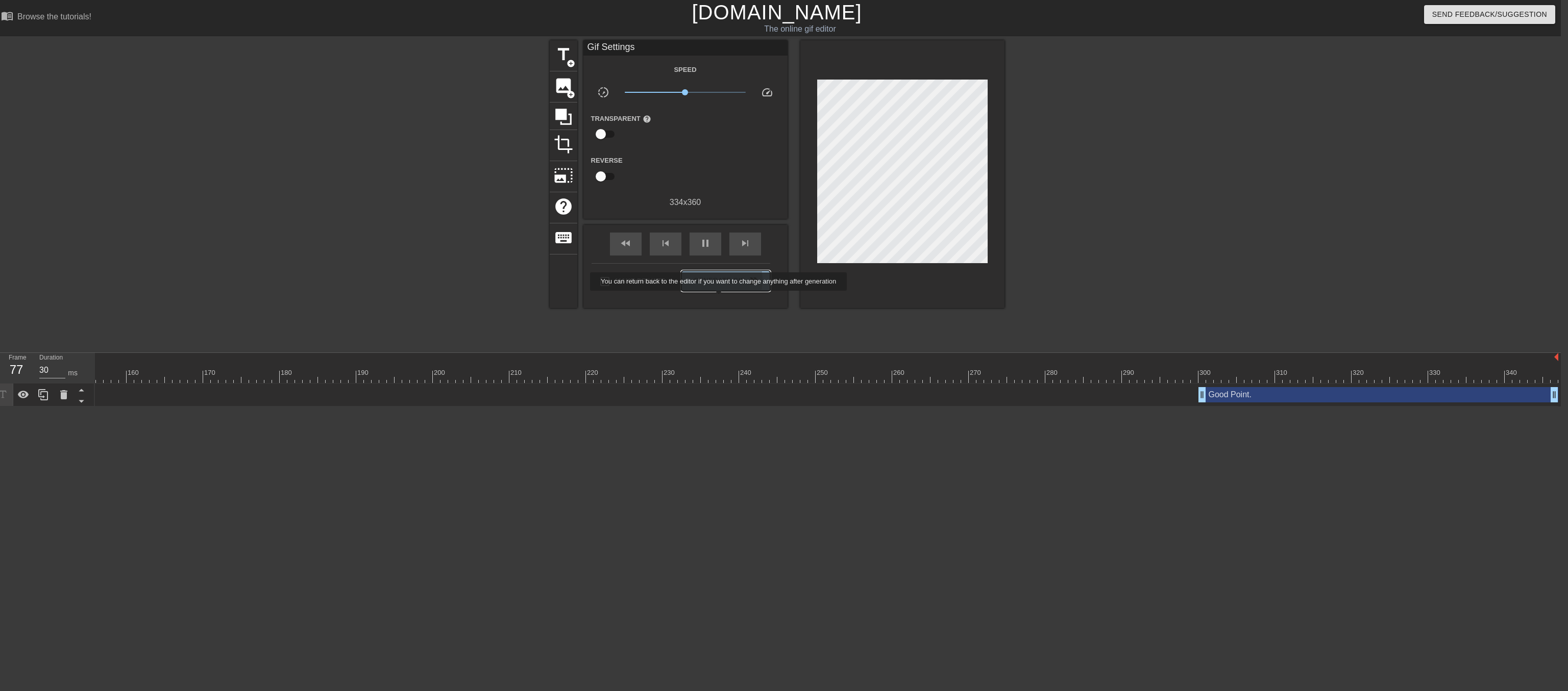
click at [720, 287] on span "Generate Gif double_arrow" at bounding box center [726, 281] width 80 height 13
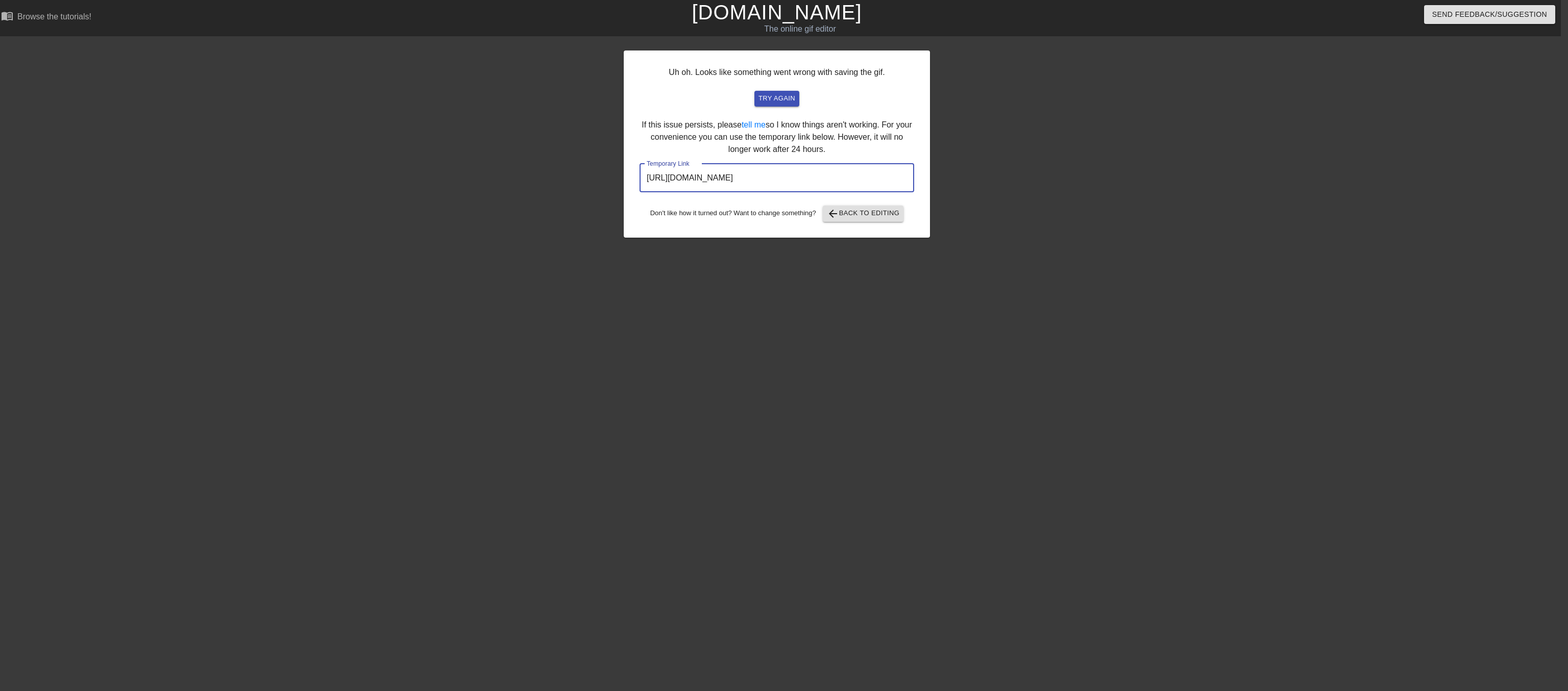
drag, startPoint x: 644, startPoint y: 200, endPoint x: 923, endPoint y: 204, distance: 279.0
click at [923, 204] on div "Uh oh. Looks like something went wrong with saving the gif. try again If this i…" at bounding box center [777, 144] width 306 height 187
click at [823, 18] on link "[DOMAIN_NAME]" at bounding box center [776, 13] width 170 height 23
